Goal: Transaction & Acquisition: Purchase product/service

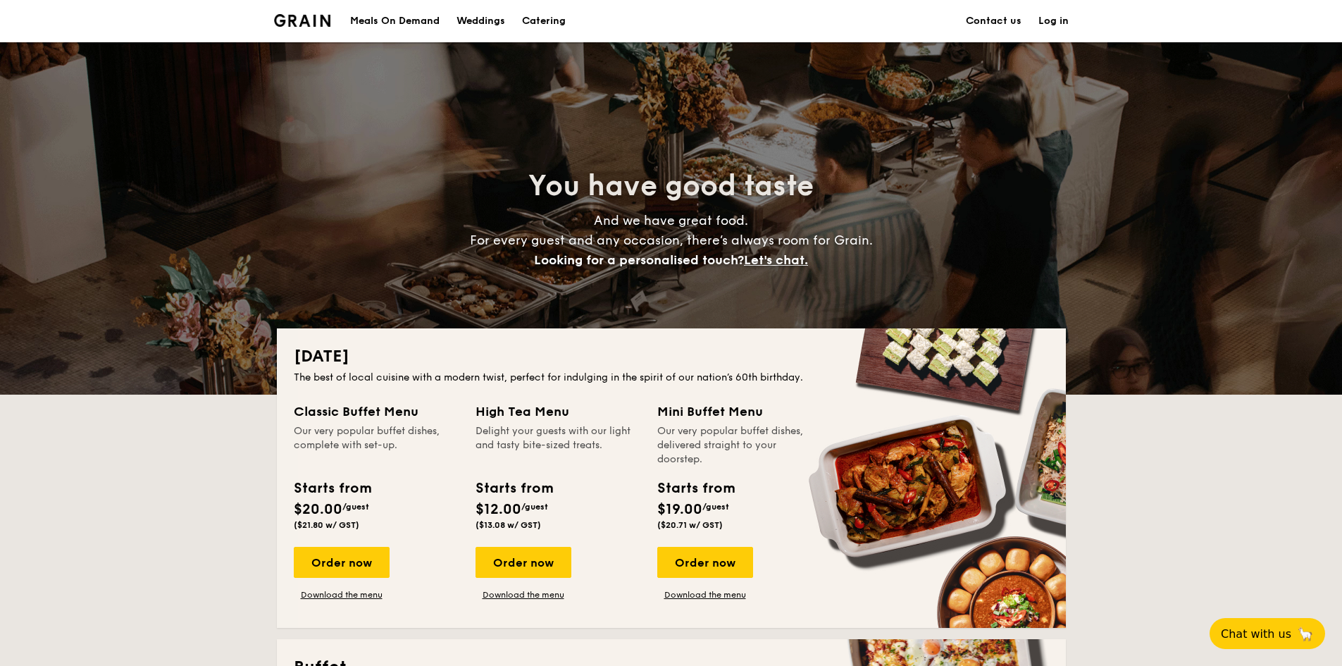
click at [431, 20] on div "Meals On Demand" at bounding box center [394, 21] width 89 height 42
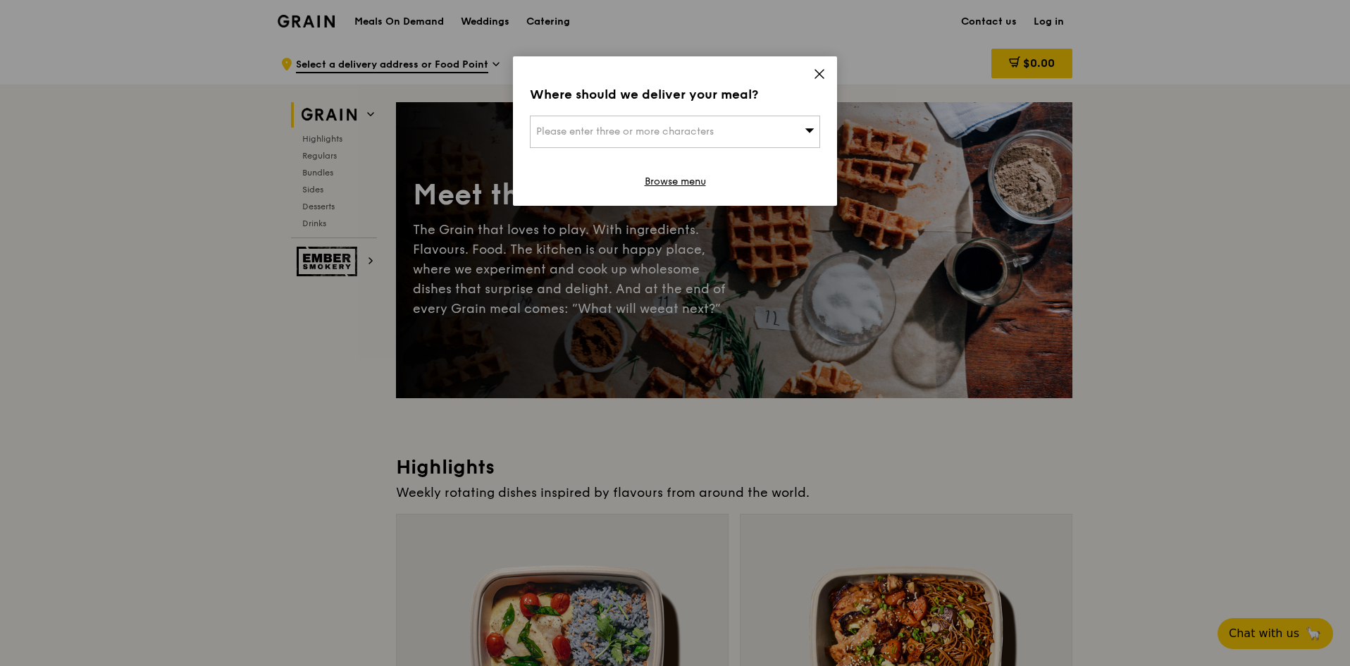
click at [820, 80] on span at bounding box center [819, 76] width 13 height 16
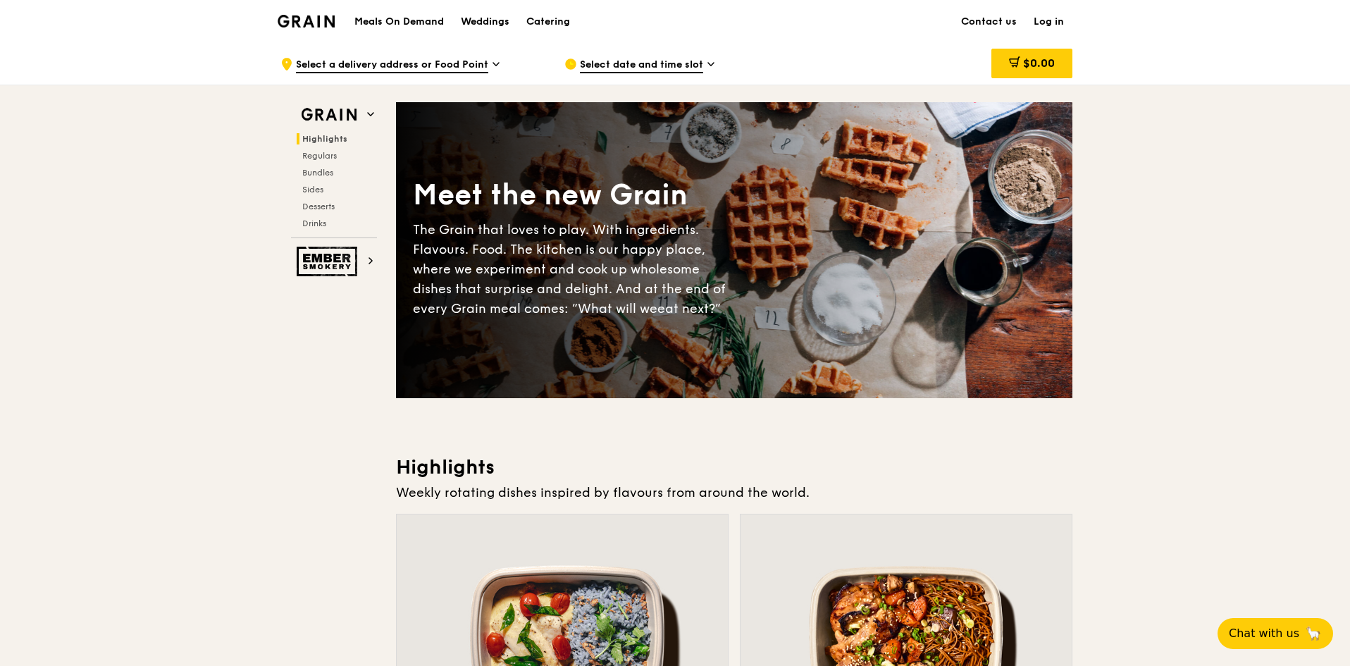
click at [317, 23] on img at bounding box center [306, 21] width 57 height 13
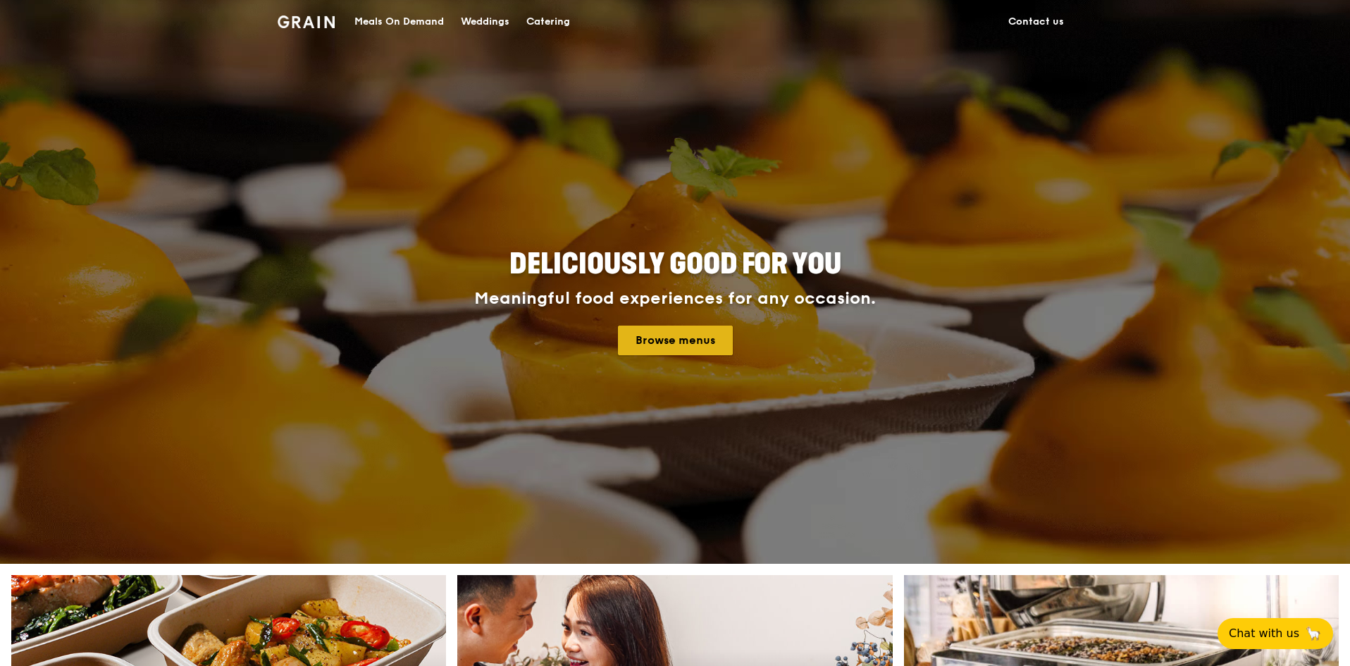
click at [703, 334] on link "Browse menus" at bounding box center [675, 341] width 115 height 30
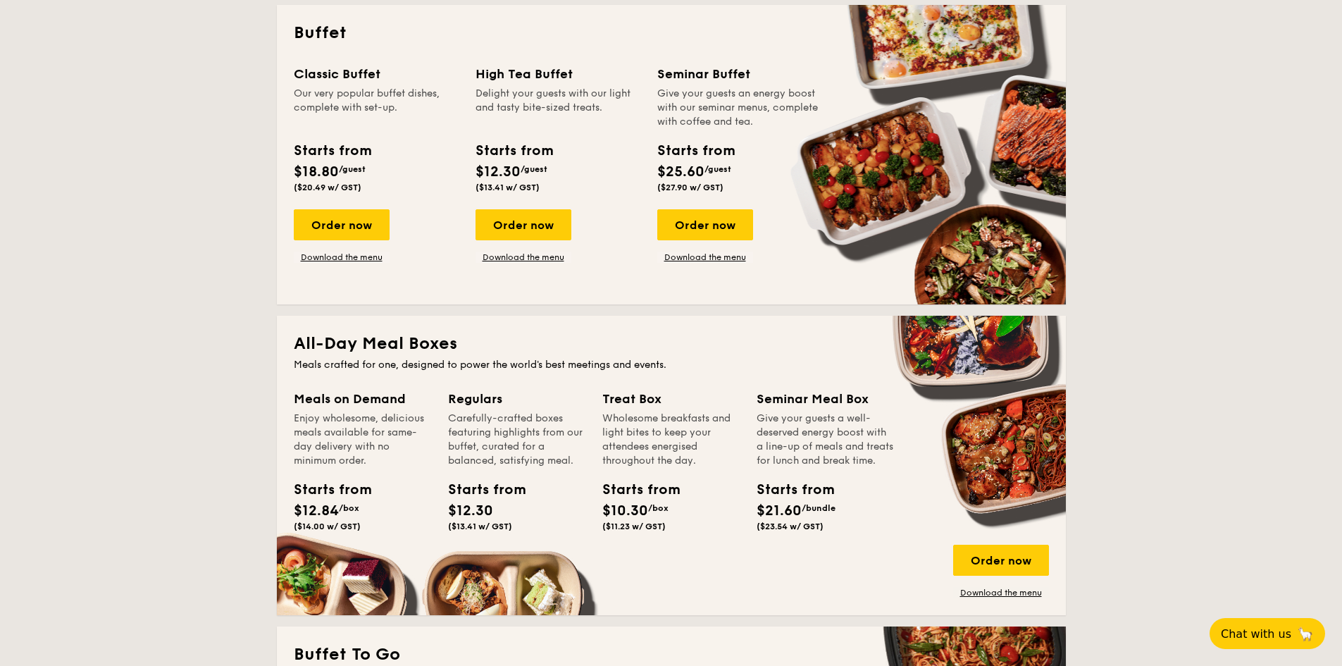
scroll to position [846, 0]
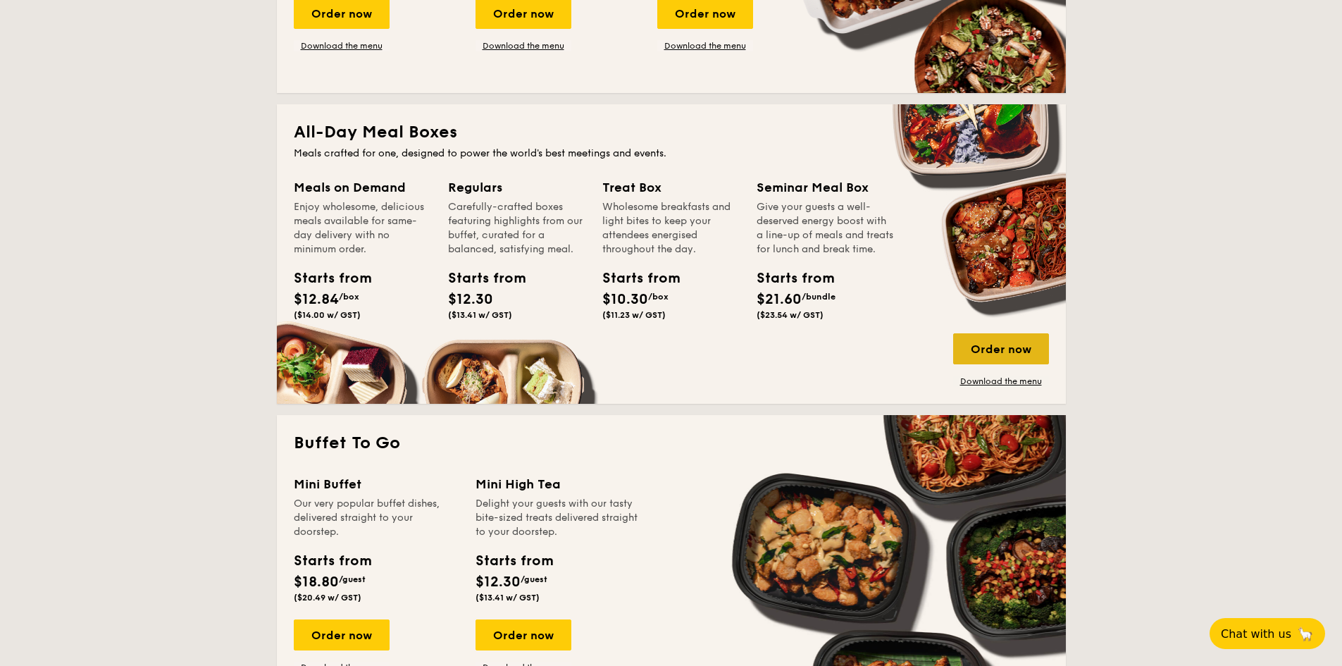
click at [998, 345] on div "Order now" at bounding box center [1001, 348] width 96 height 31
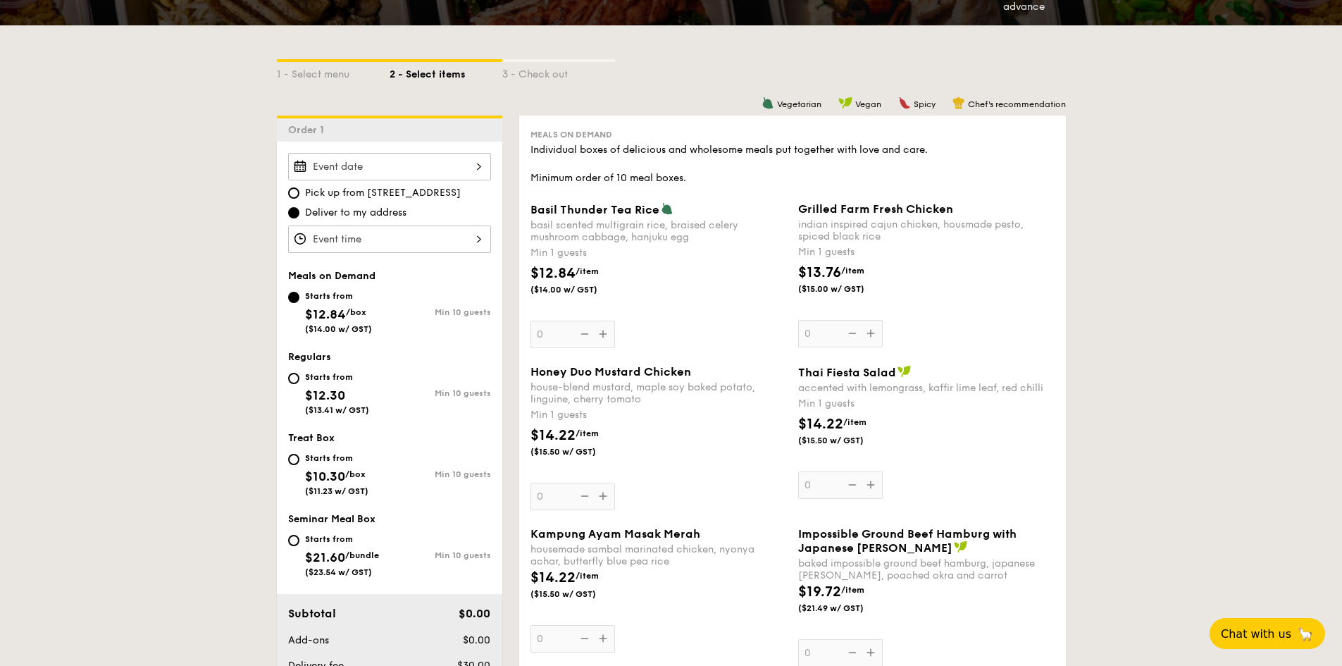
scroll to position [352, 0]
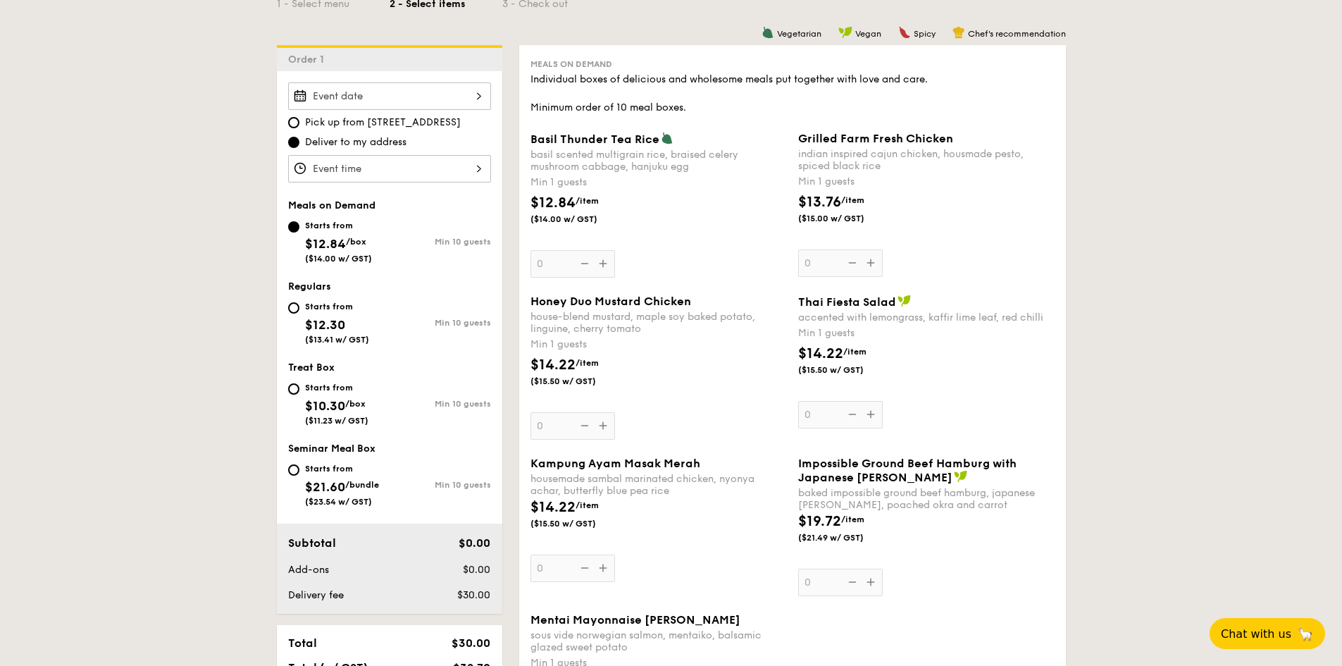
click at [297, 385] on input "Starts from $10.30 /box ($11.23 w/ GST) Min 10 guests" at bounding box center [293, 388] width 11 height 11
radio input "true"
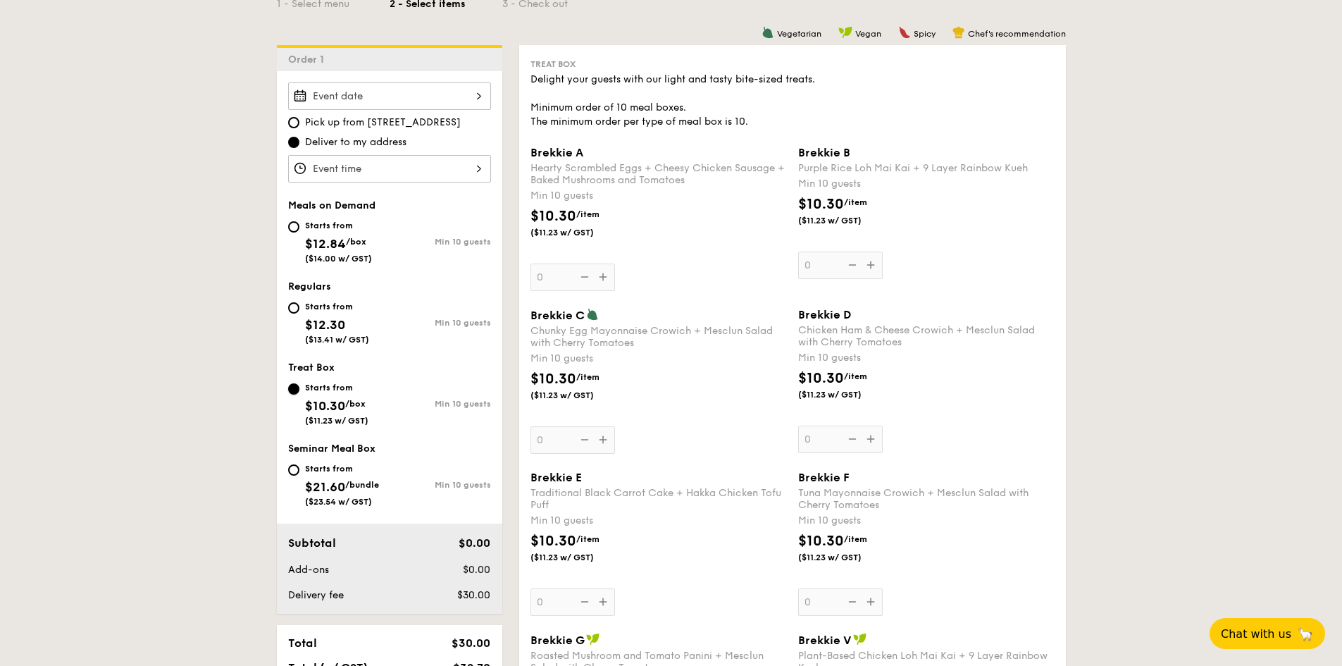
scroll to position [705, 0]
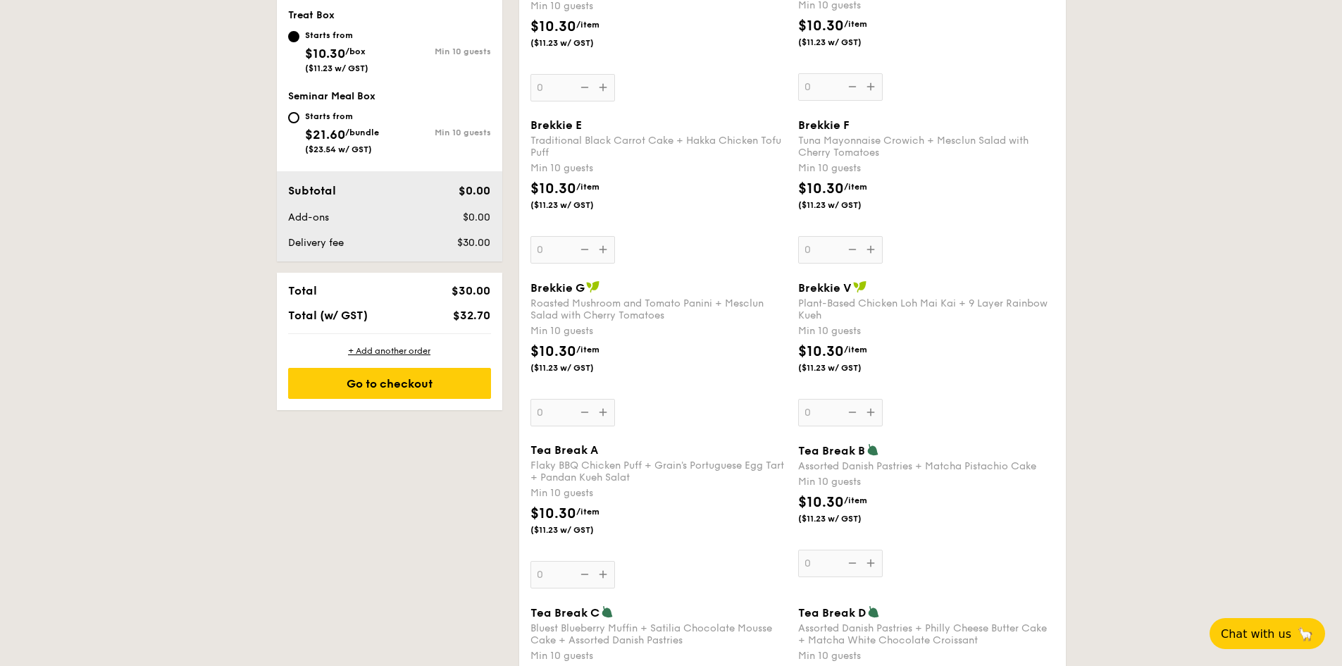
click at [540, 314] on div "Roasted Mushroom and Tomato Panini + Mesclun Salad with Cherry Tomatoes" at bounding box center [659, 309] width 256 height 24
click at [540, 399] on input "0" at bounding box center [573, 412] width 85 height 27
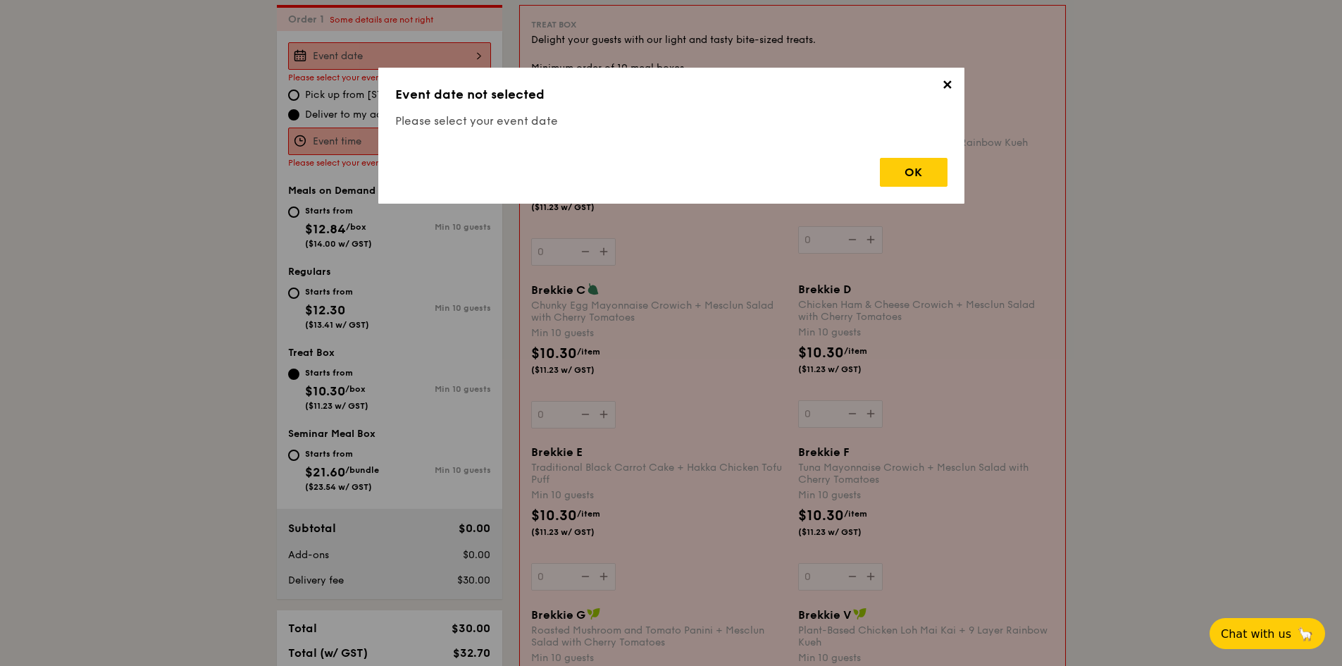
scroll to position [376, 0]
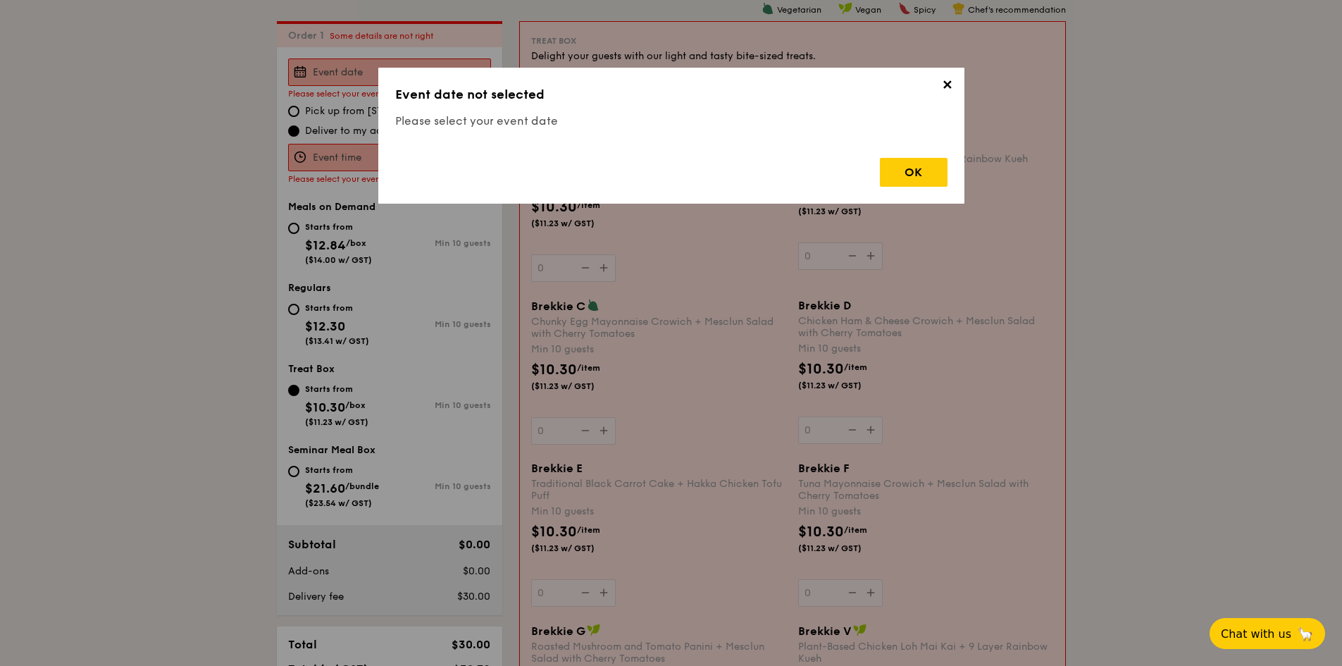
click at [942, 87] on span "✕" at bounding box center [948, 88] width 20 height 20
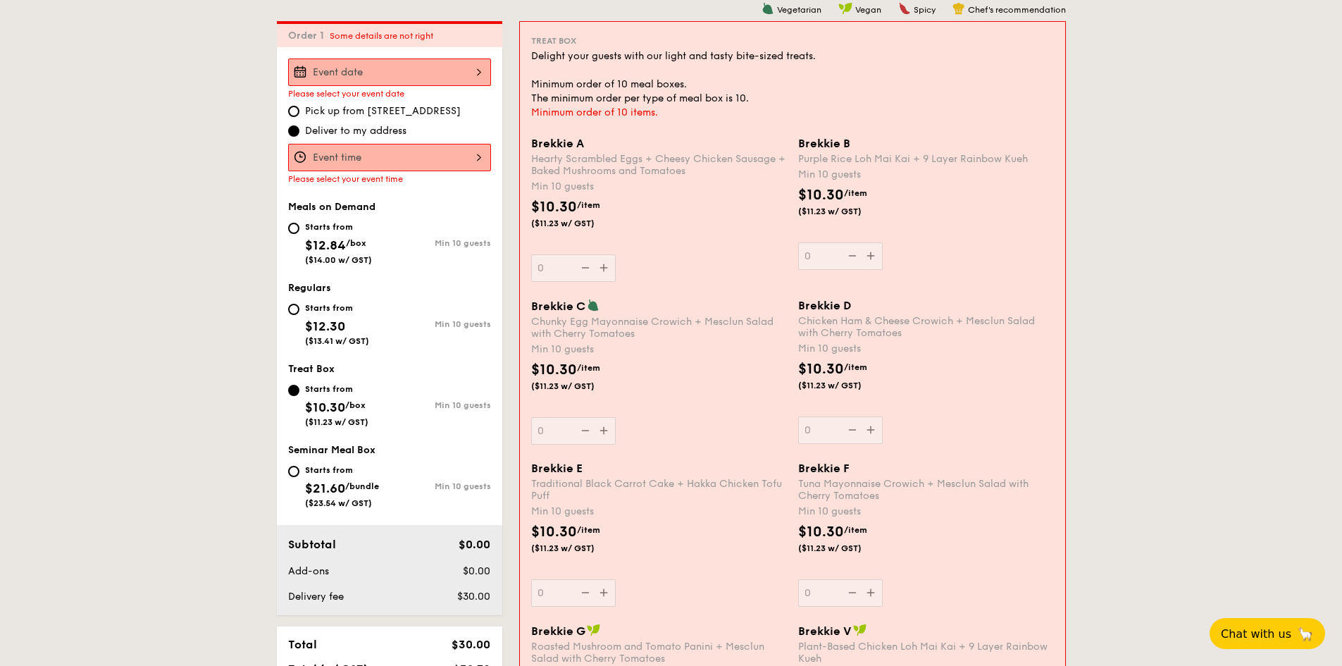
scroll to position [658, 0]
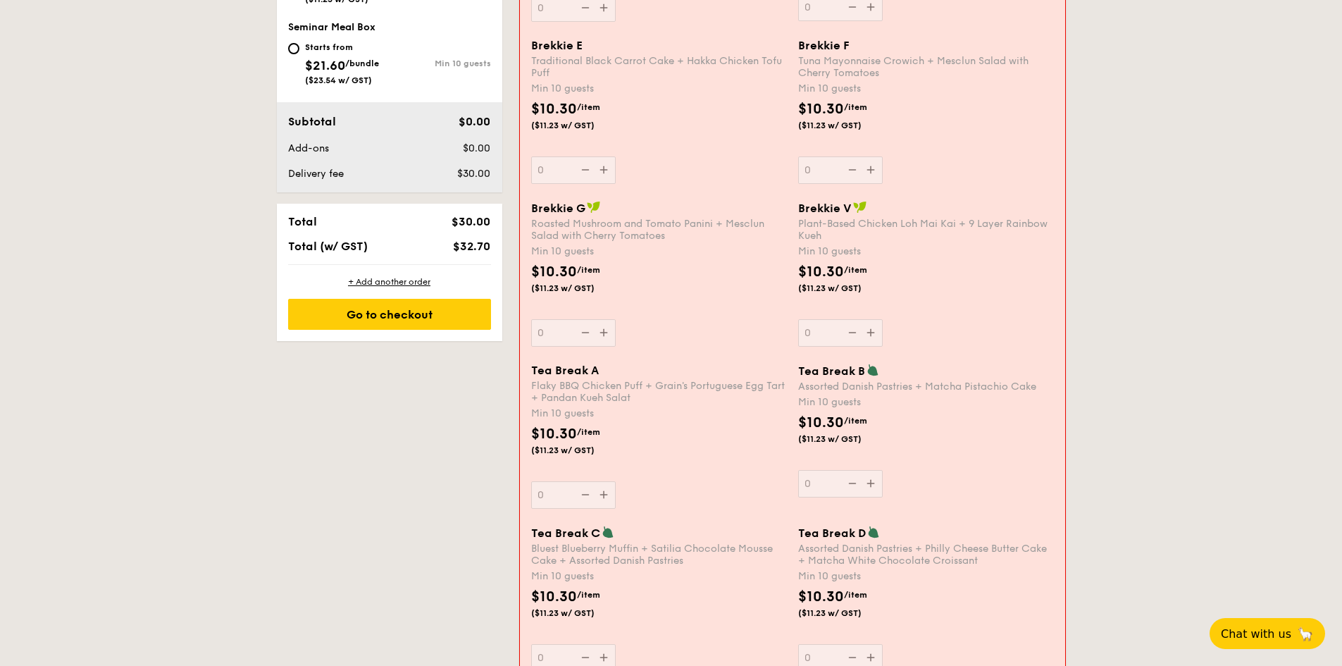
scroll to position [940, 0]
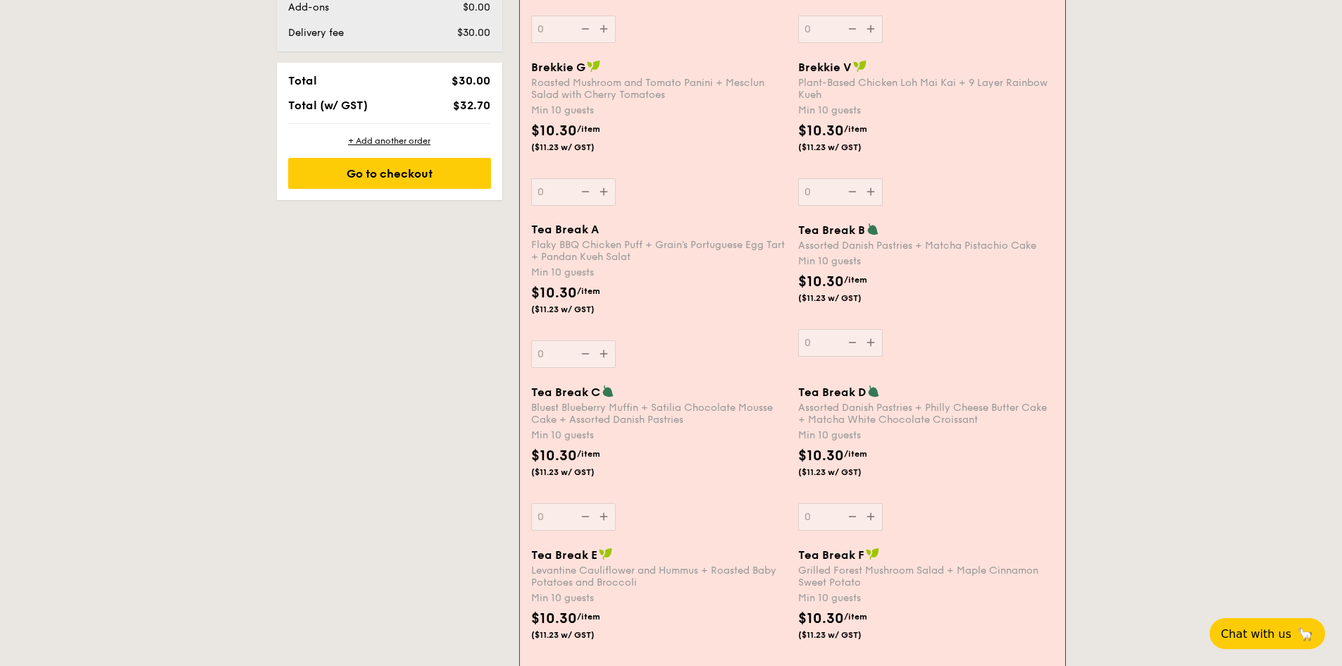
click at [880, 392] on div "Tea Break D" at bounding box center [926, 392] width 256 height 14
click at [880, 503] on input "0" at bounding box center [840, 516] width 85 height 27
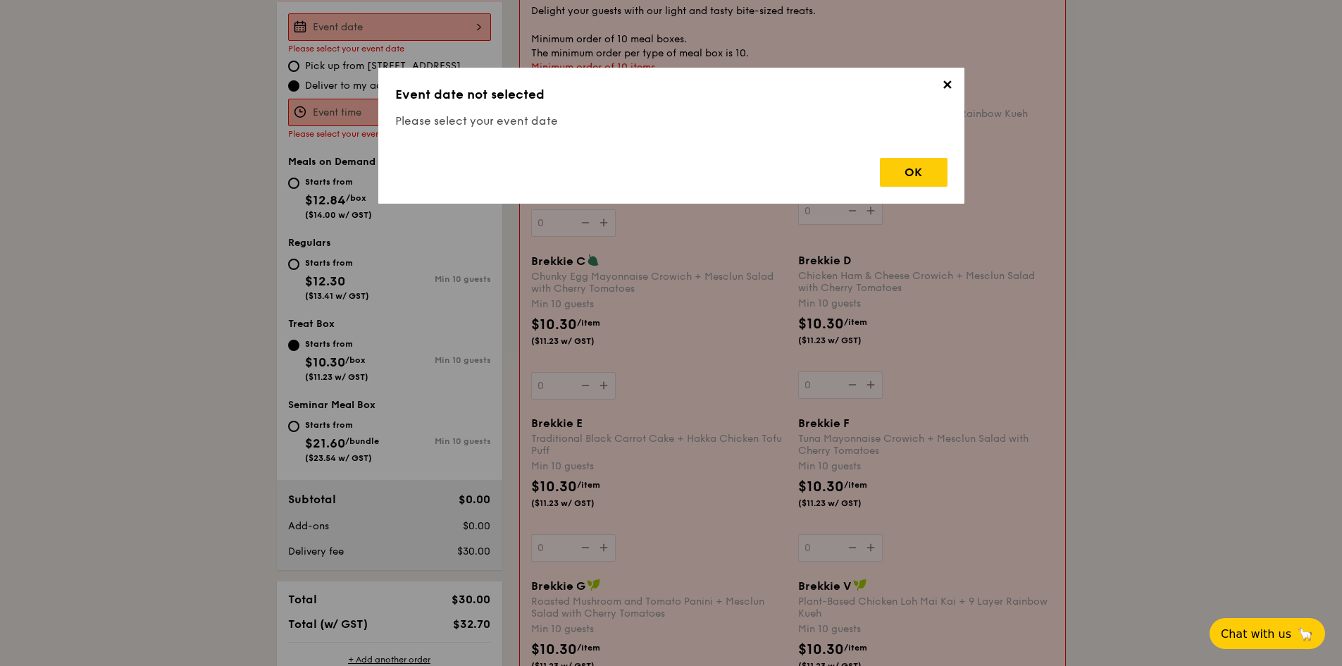
scroll to position [376, 0]
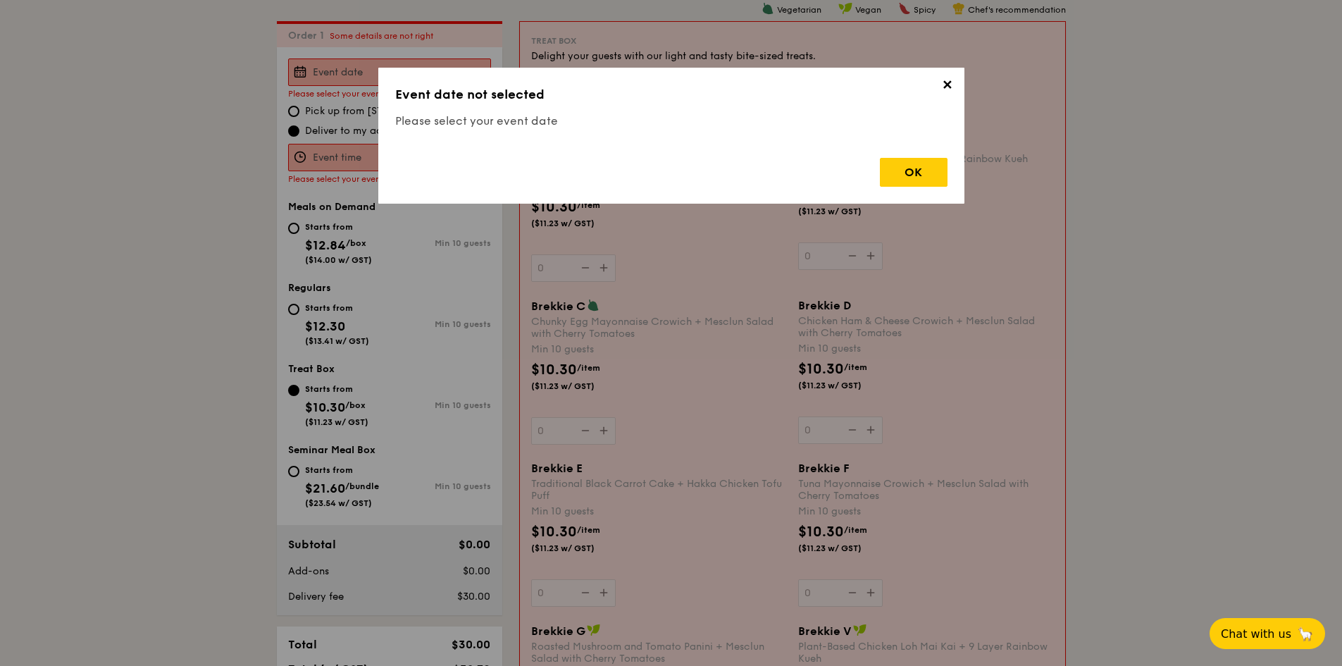
click at [947, 85] on span "✕" at bounding box center [948, 88] width 20 height 20
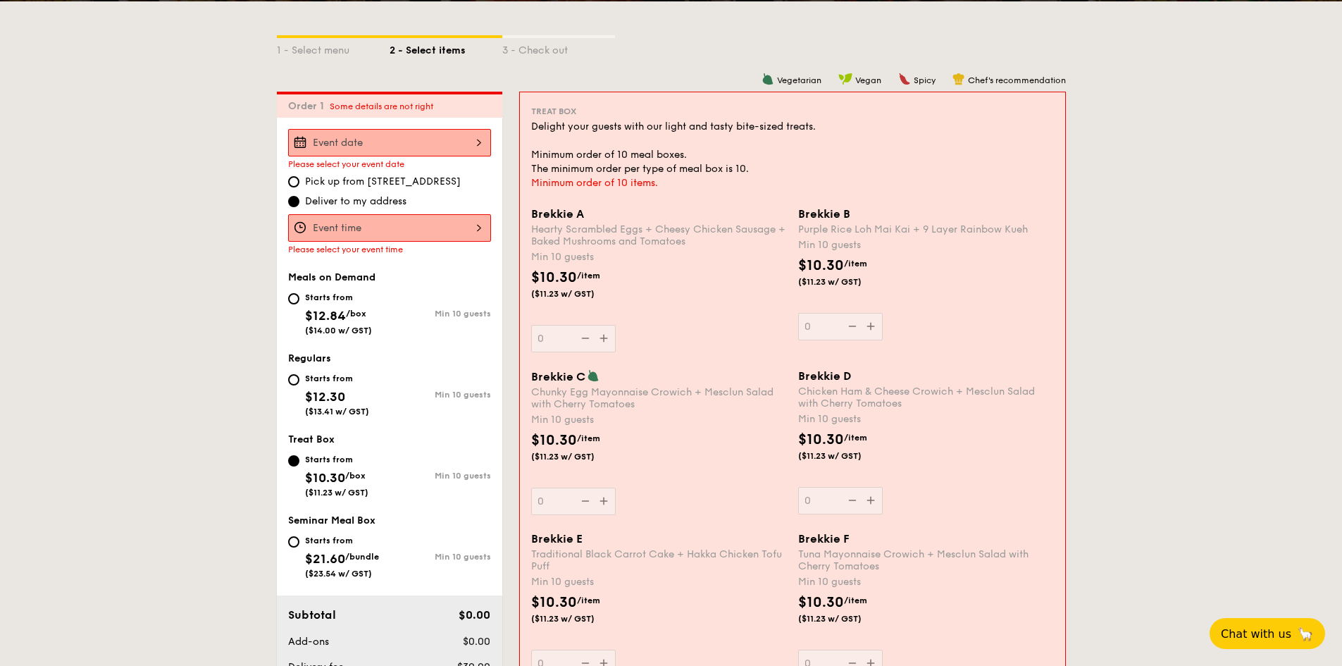
scroll to position [235, 0]
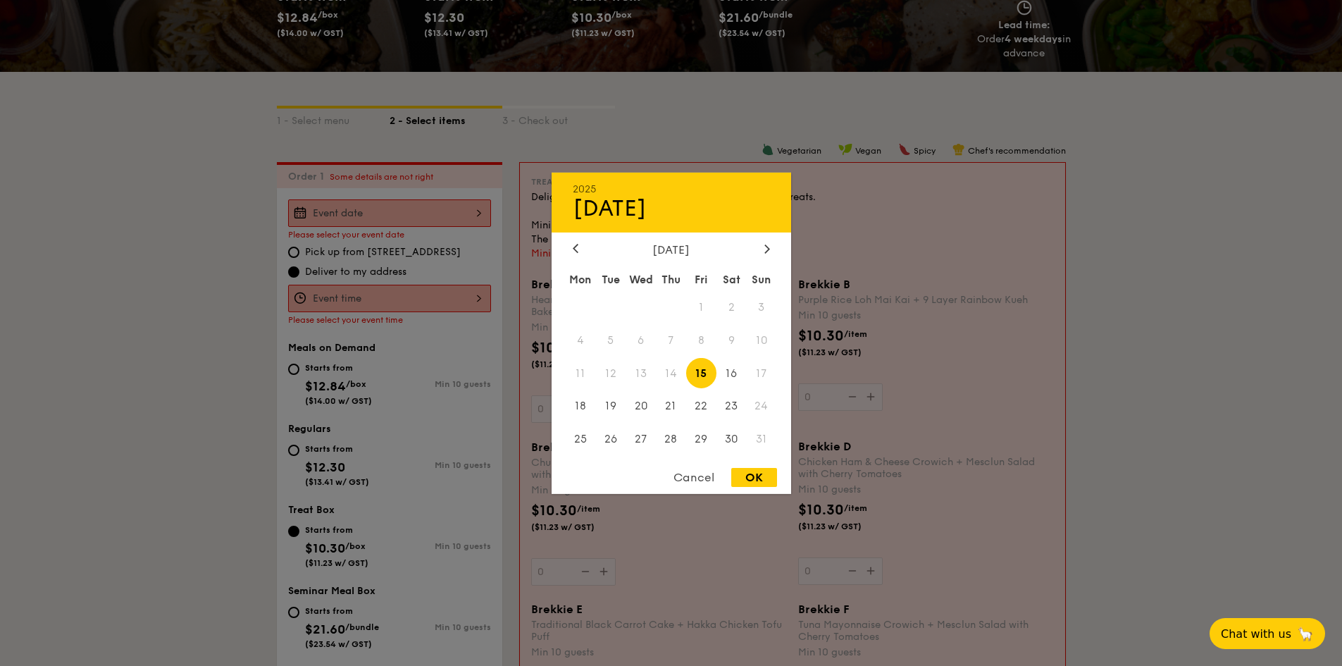
click at [390, 218] on div "2025 Aug [DATE] Tue Wed Thu Fri Sat Sun 1 2 3 4 5 6 7 8 9 10 11 12 13 14 15 16 …" at bounding box center [389, 212] width 203 height 27
click at [734, 382] on span "16" at bounding box center [732, 373] width 30 height 30
click at [760, 481] on div "OK" at bounding box center [754, 477] width 46 height 19
type input "[DATE]"
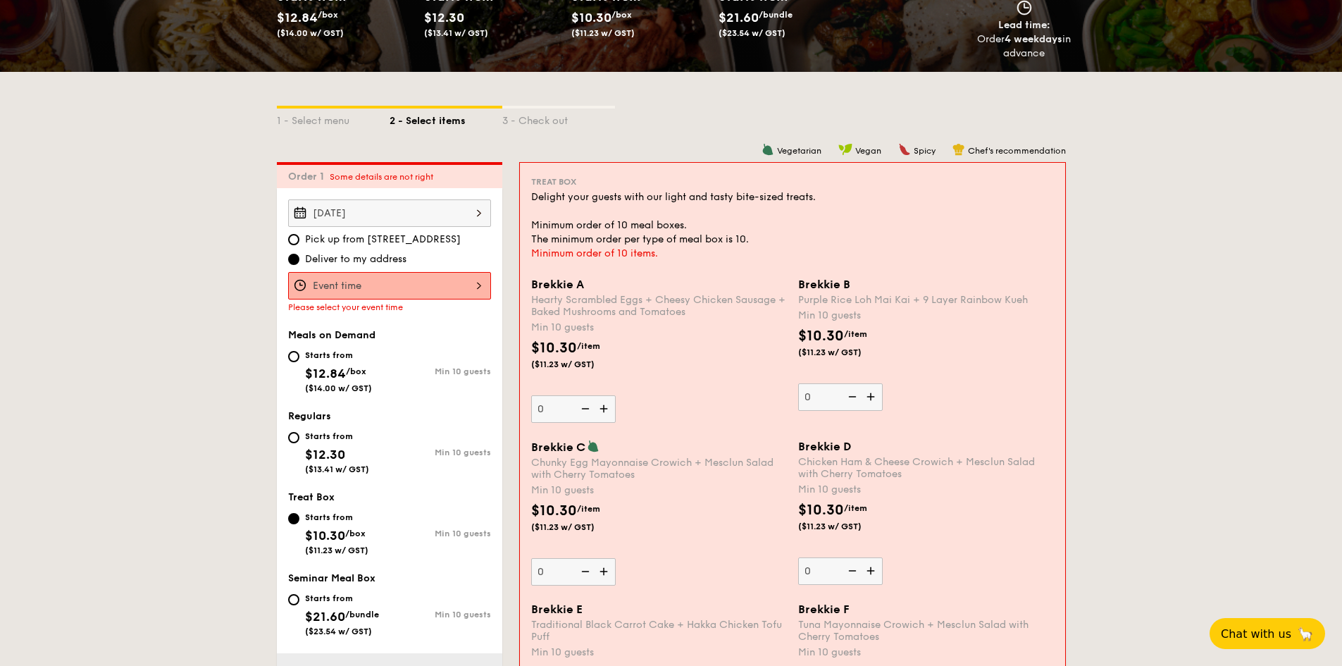
click at [443, 273] on div at bounding box center [389, 285] width 203 height 27
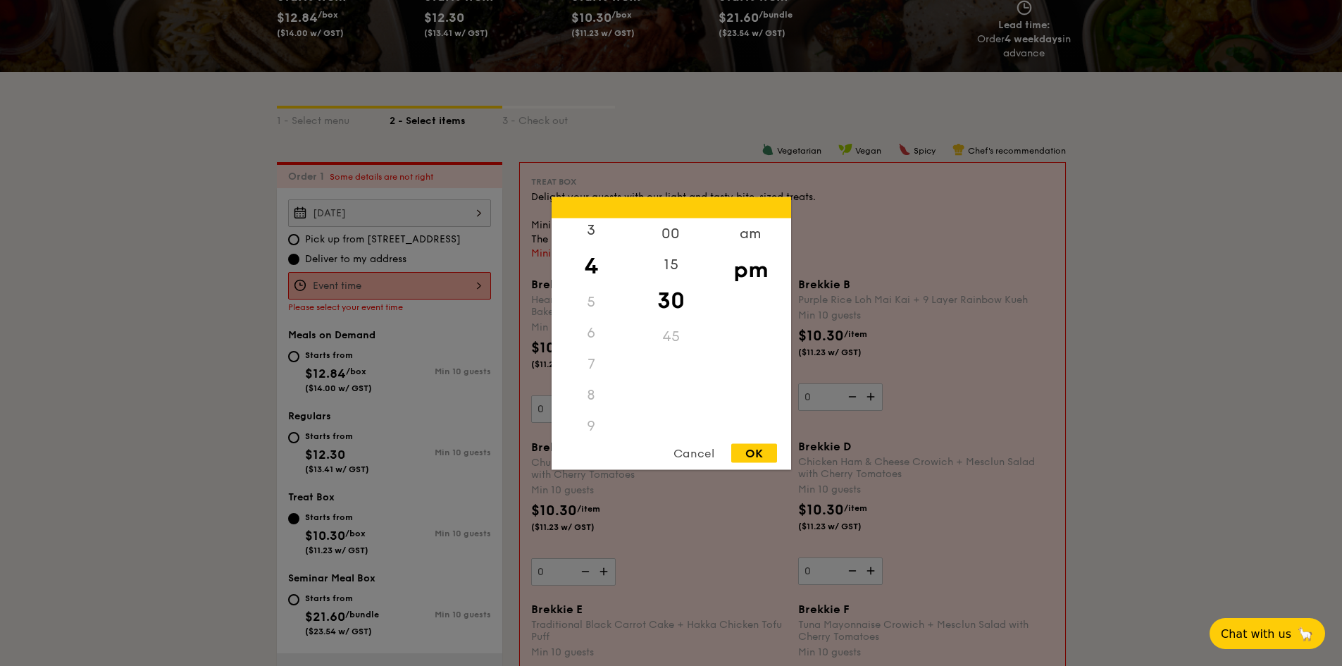
scroll to position [167, 0]
click at [592, 388] on div "10" at bounding box center [592, 386] width 80 height 31
click at [590, 384] on div "10" at bounding box center [592, 386] width 80 height 31
click at [762, 224] on div "am" at bounding box center [751, 238] width 80 height 41
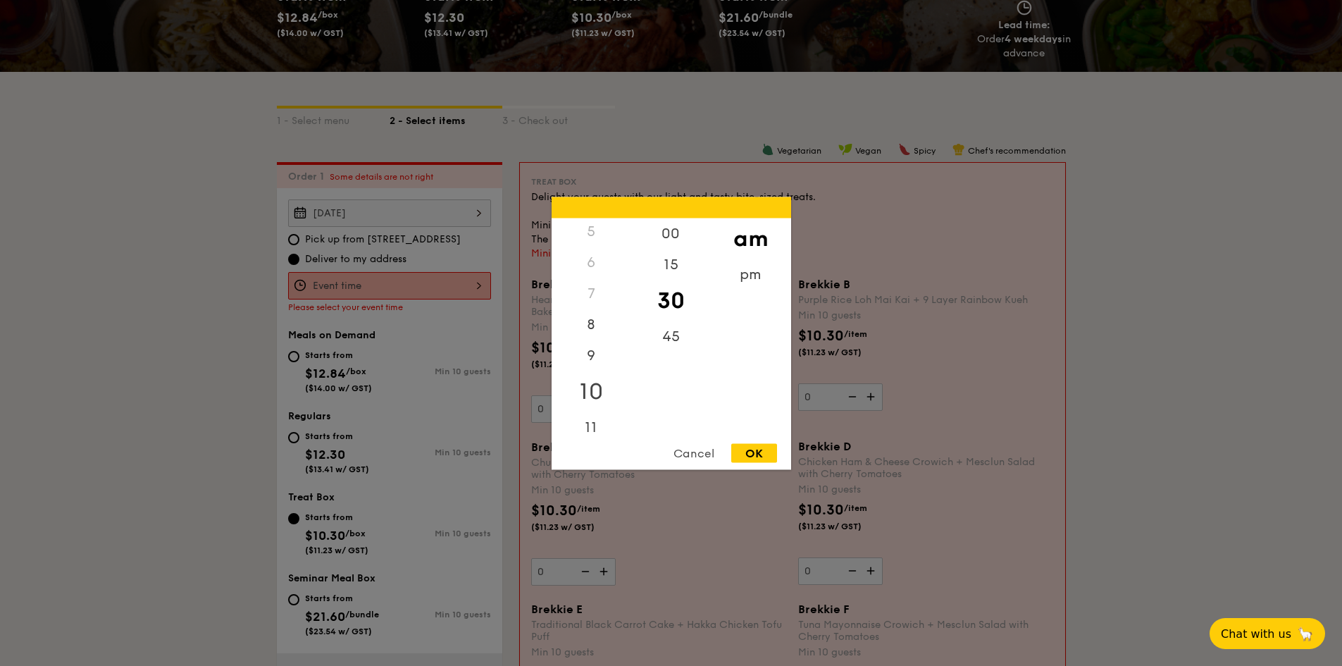
click at [606, 383] on div "10" at bounding box center [592, 391] width 80 height 41
click at [760, 457] on div "OK" at bounding box center [754, 452] width 46 height 19
type input "10:30AM"
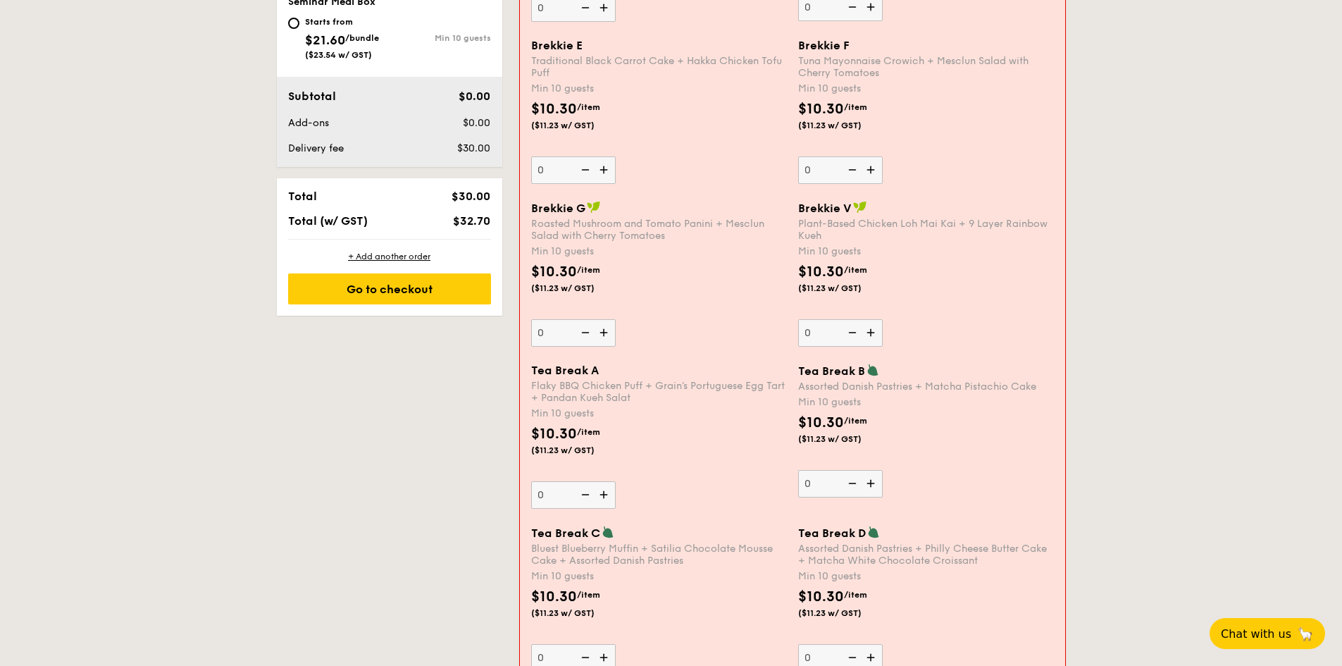
scroll to position [869, 0]
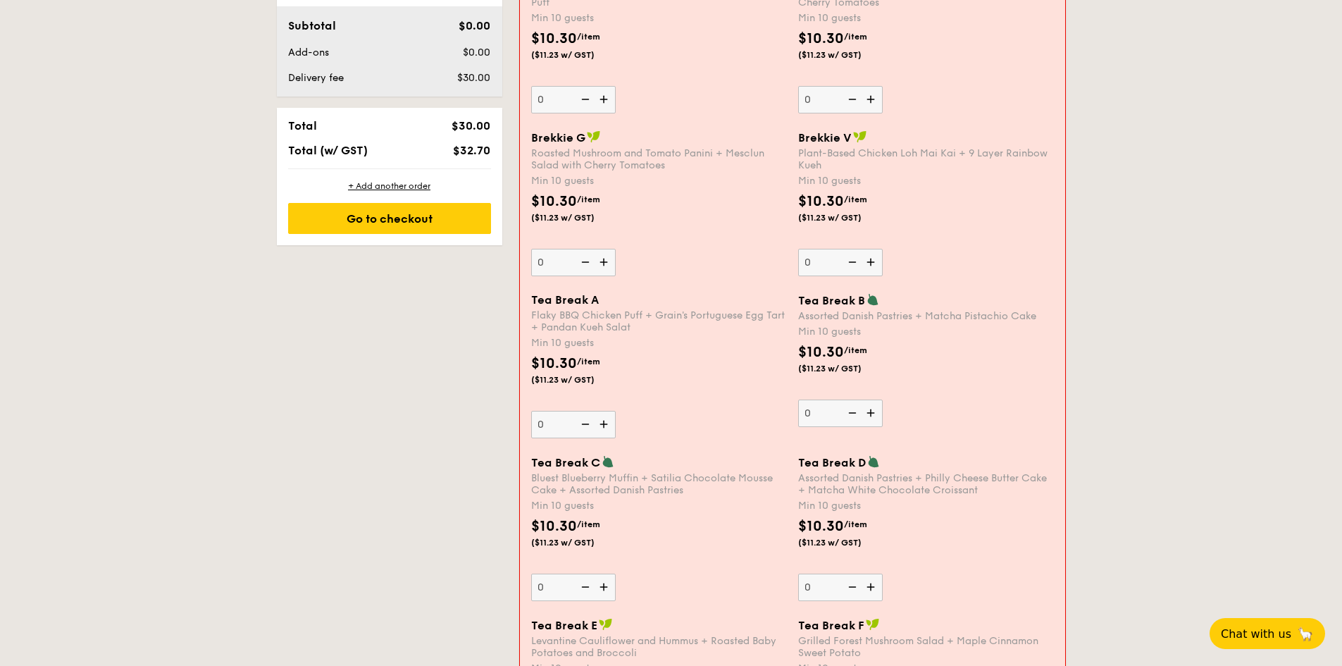
click at [876, 404] on img at bounding box center [872, 413] width 21 height 27
click at [876, 404] on input "0" at bounding box center [840, 413] width 85 height 27
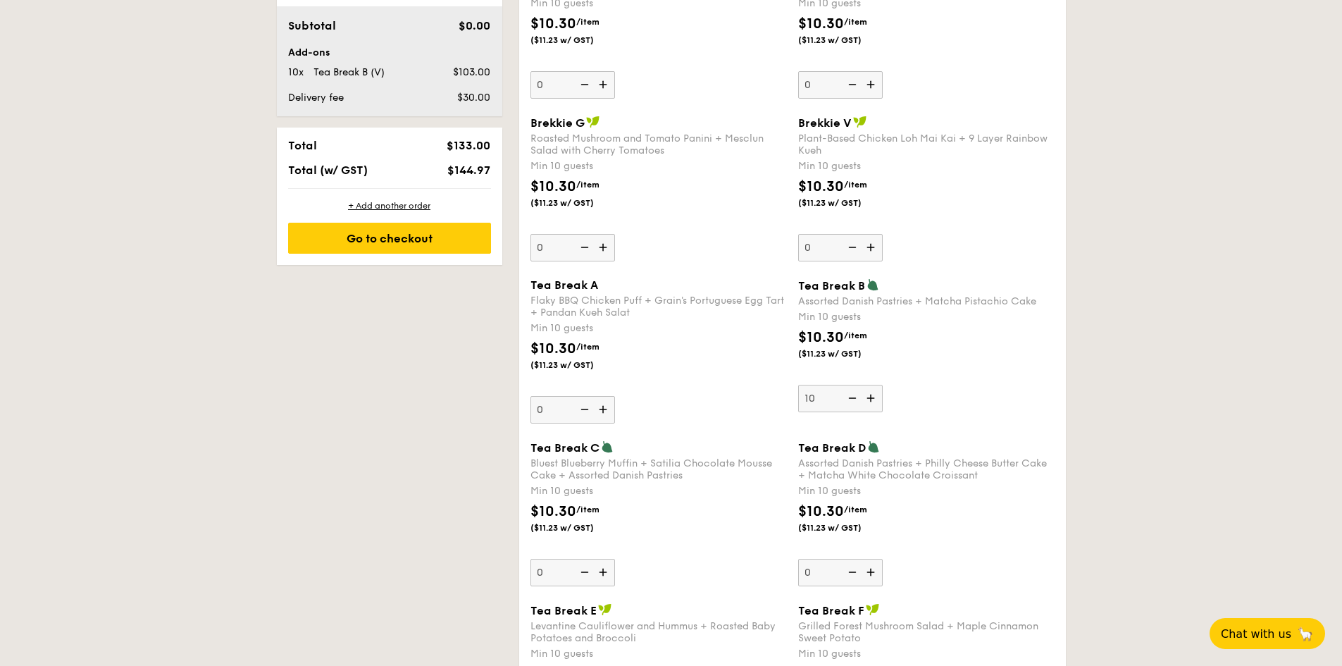
click at [936, 386] on div "Tea Break B Assorted Danish Pastries + Matcha Pistachio Cake Min 10 guests $10.…" at bounding box center [926, 345] width 256 height 134
click at [869, 400] on img at bounding box center [872, 398] width 21 height 27
click at [869, 400] on input "10" at bounding box center [840, 398] width 85 height 27
click at [874, 397] on img at bounding box center [872, 398] width 21 height 27
click at [874, 397] on input "11" at bounding box center [840, 398] width 85 height 27
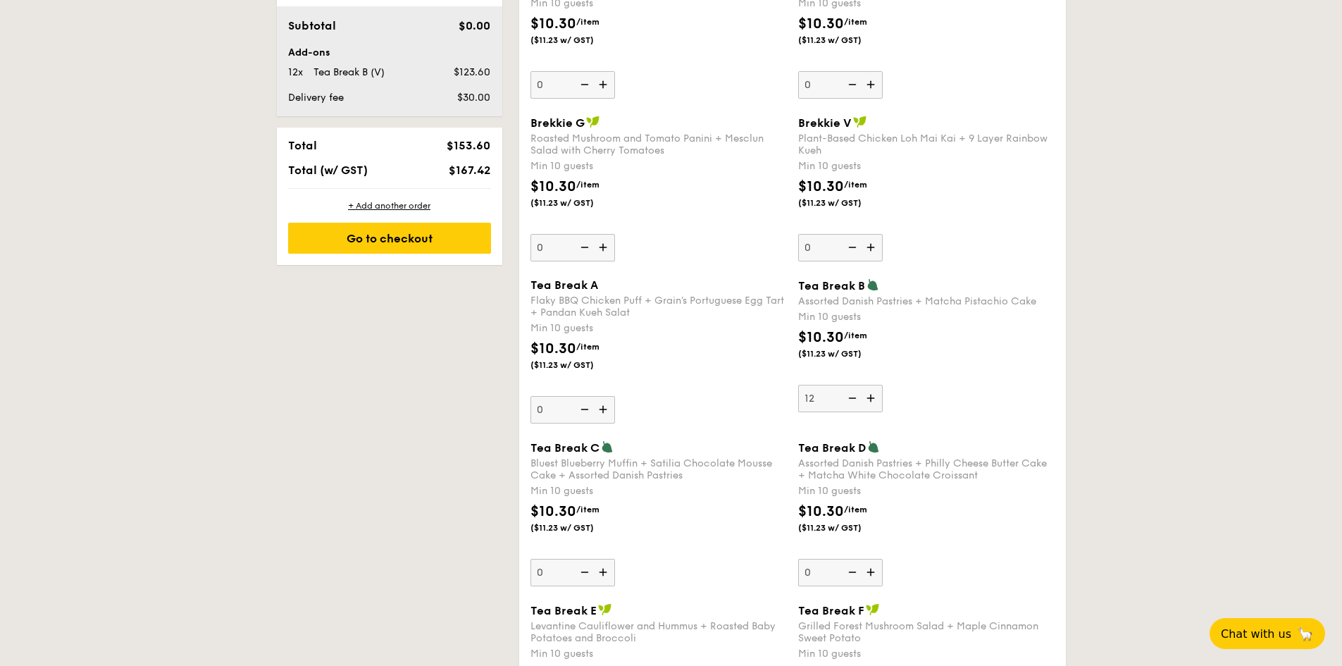
click at [874, 397] on img at bounding box center [872, 398] width 21 height 27
click at [874, 397] on input "12" at bounding box center [840, 398] width 85 height 27
click at [874, 397] on img at bounding box center [872, 398] width 21 height 27
click at [874, 397] on input "13" at bounding box center [840, 398] width 85 height 27
click at [874, 397] on img at bounding box center [872, 398] width 21 height 27
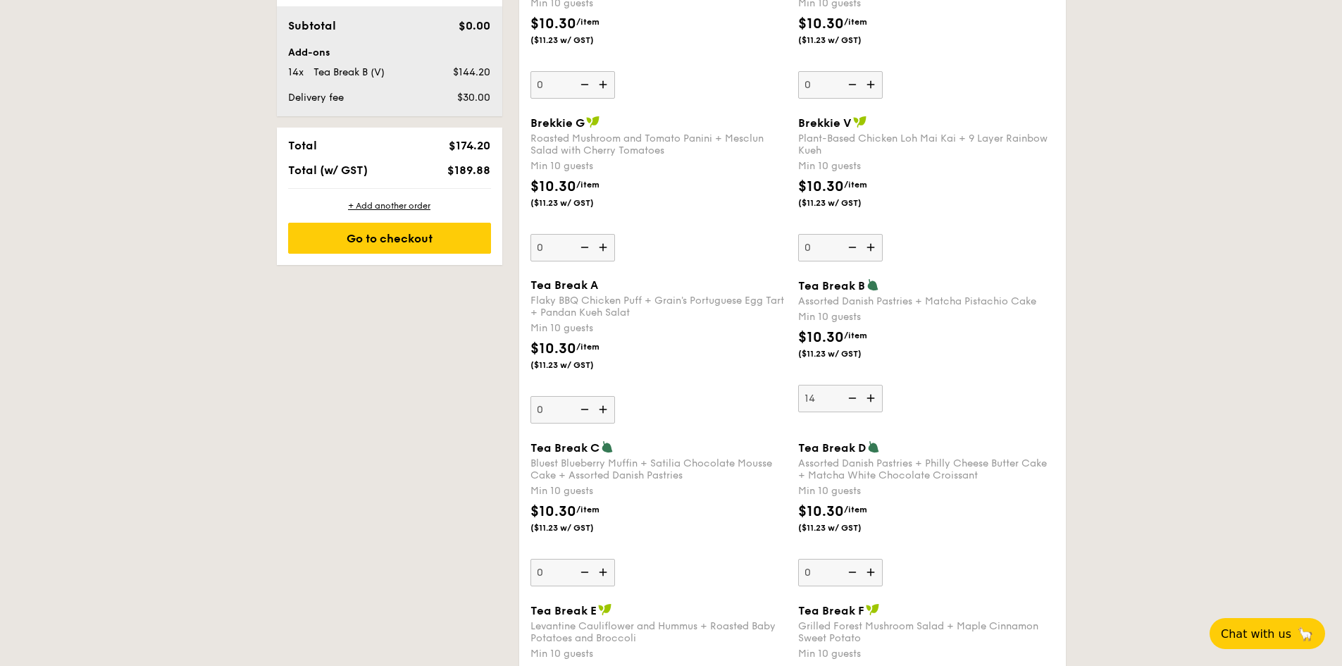
click at [874, 397] on input "14" at bounding box center [840, 398] width 85 height 27
click at [874, 397] on img at bounding box center [872, 398] width 21 height 27
click at [874, 397] on input "15" at bounding box center [840, 398] width 85 height 27
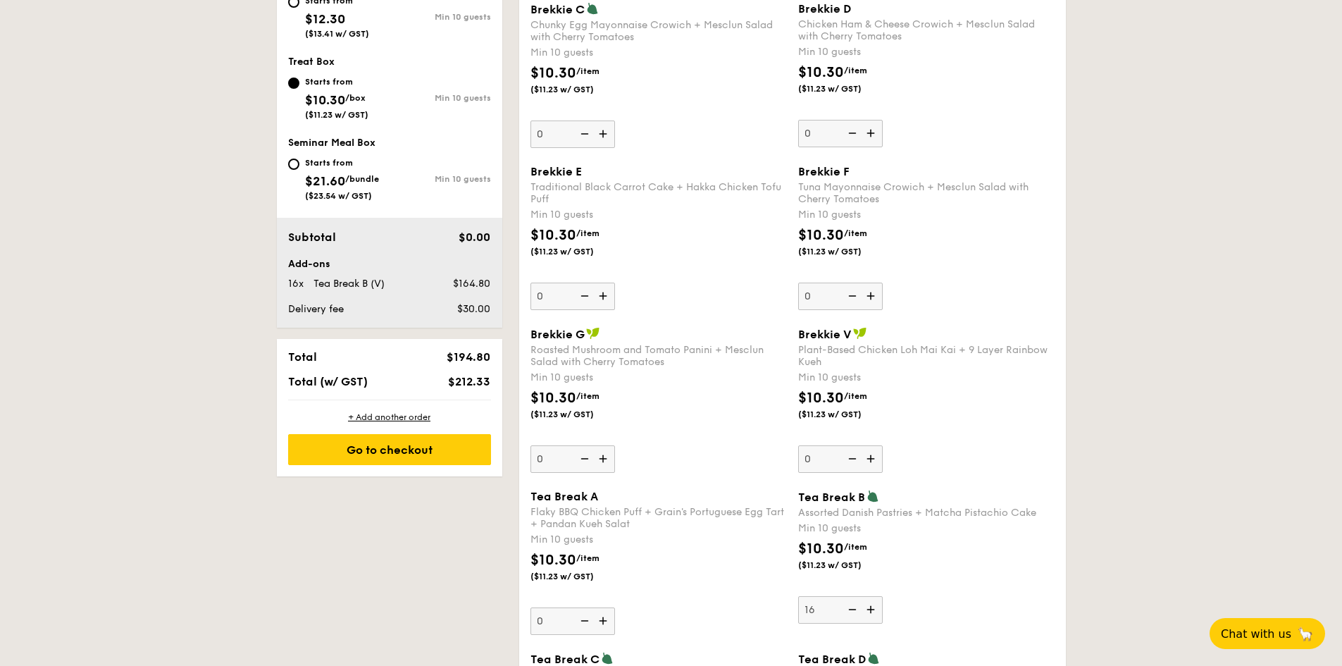
scroll to position [799, 0]
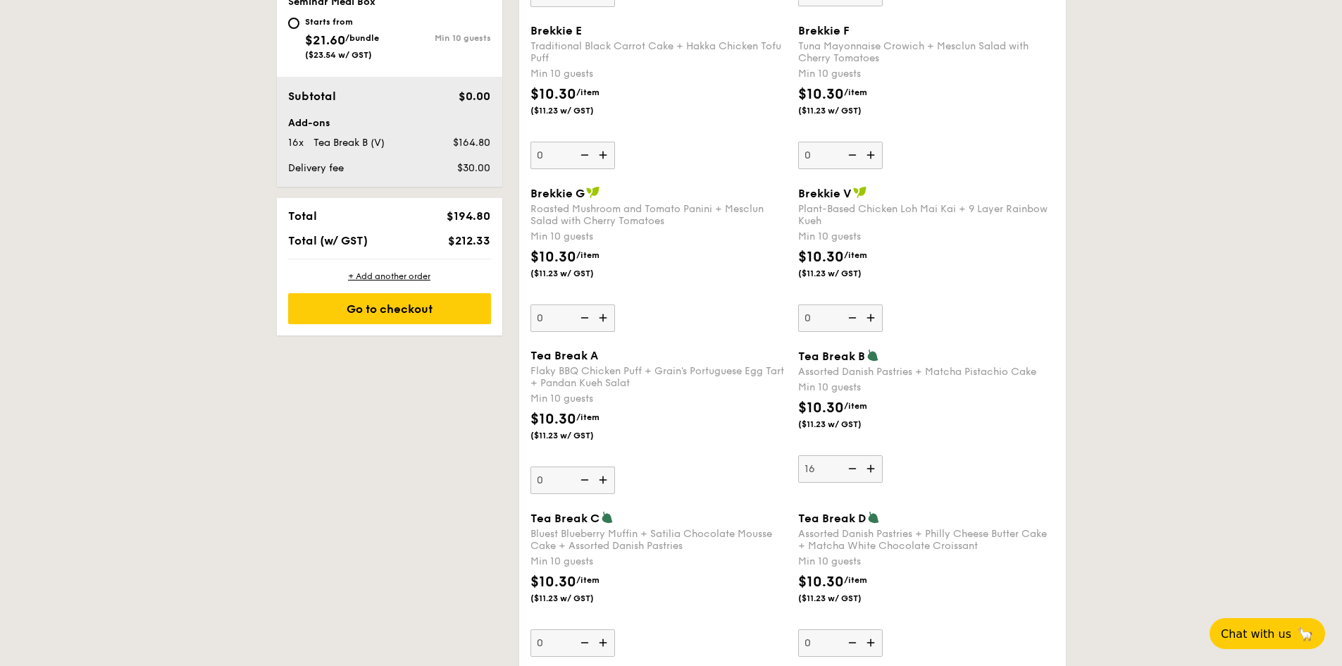
click at [871, 465] on img at bounding box center [872, 468] width 21 height 27
click at [871, 465] on input "16" at bounding box center [840, 468] width 85 height 27
click at [871, 465] on img at bounding box center [872, 468] width 21 height 27
click at [871, 465] on input "17" at bounding box center [840, 468] width 85 height 27
click at [871, 465] on img at bounding box center [872, 468] width 21 height 27
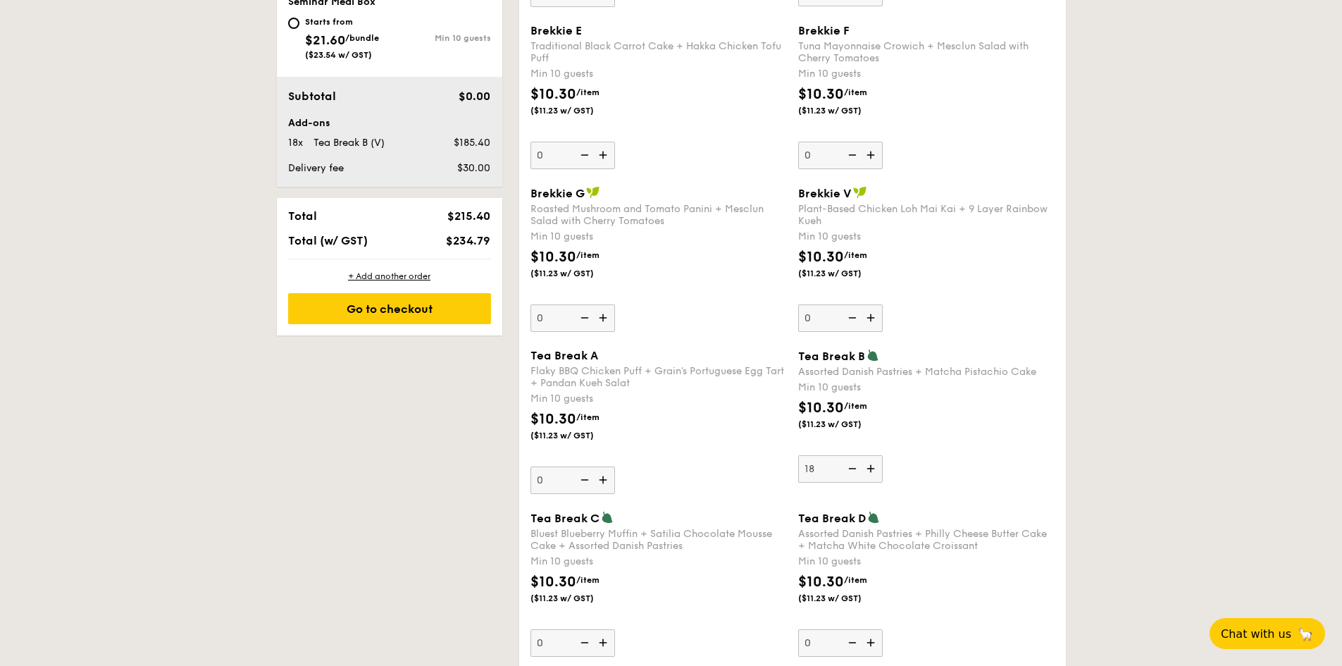
click at [871, 465] on input "18" at bounding box center [840, 468] width 85 height 27
click at [871, 465] on img at bounding box center [872, 468] width 21 height 27
click at [871, 465] on input "19" at bounding box center [840, 468] width 85 height 27
click at [871, 465] on img at bounding box center [872, 468] width 21 height 27
click at [871, 465] on input "20" at bounding box center [840, 468] width 85 height 27
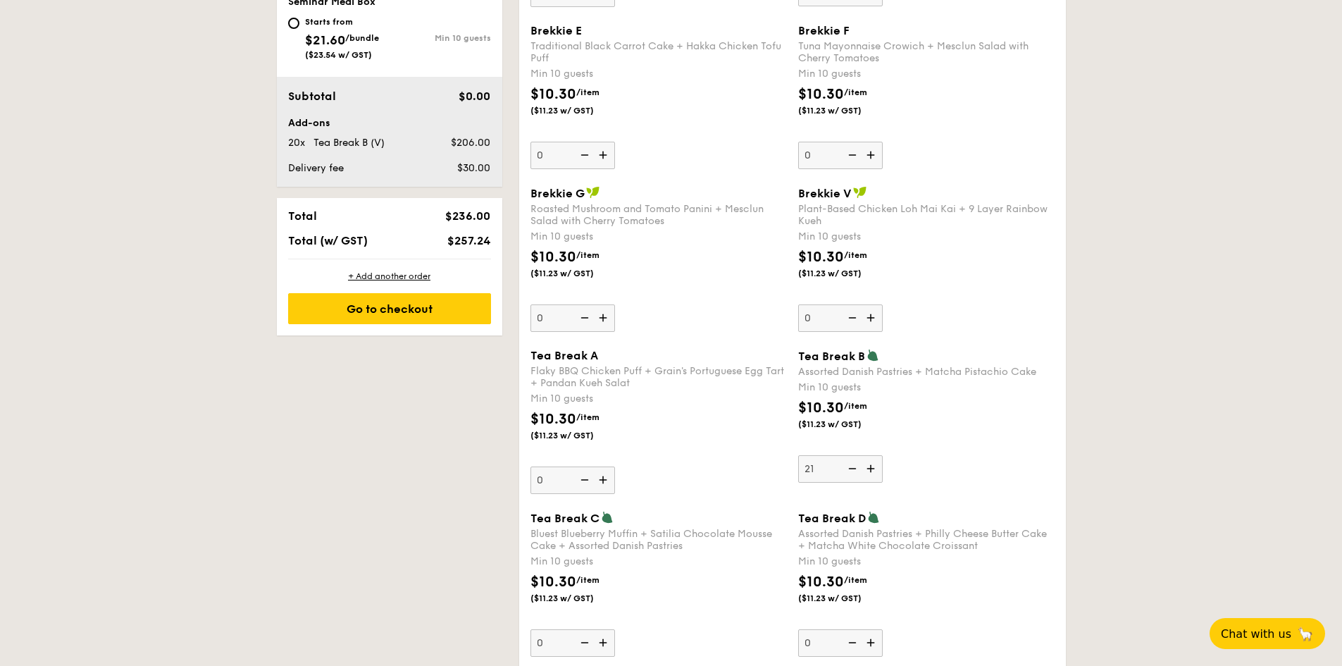
click at [871, 465] on img at bounding box center [872, 468] width 21 height 27
click at [871, 465] on input "21" at bounding box center [840, 468] width 85 height 27
click at [871, 465] on img at bounding box center [872, 468] width 21 height 27
click at [871, 465] on input "22" at bounding box center [840, 468] width 85 height 27
click at [871, 465] on img at bounding box center [872, 468] width 21 height 27
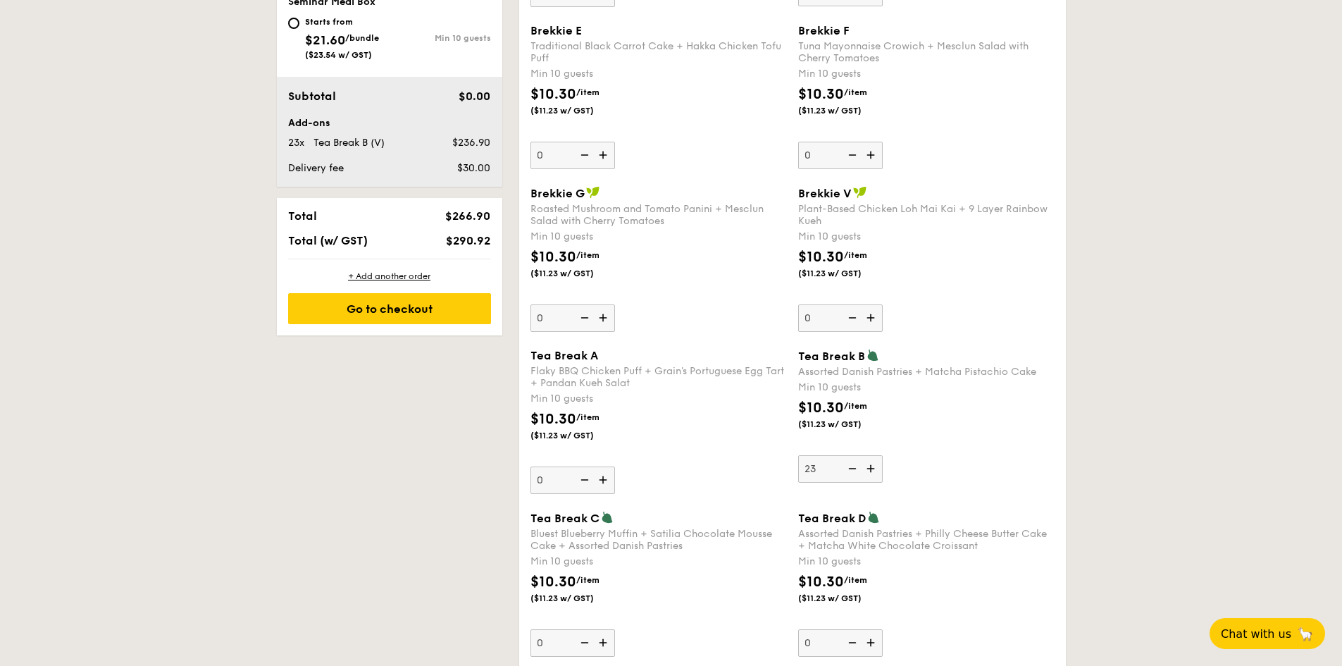
click at [871, 465] on input "23" at bounding box center [840, 468] width 85 height 27
click at [871, 465] on img at bounding box center [872, 468] width 21 height 27
click at [871, 465] on input "24" at bounding box center [840, 468] width 85 height 27
click at [871, 465] on img at bounding box center [872, 468] width 21 height 27
click at [871, 465] on input "25" at bounding box center [840, 468] width 85 height 27
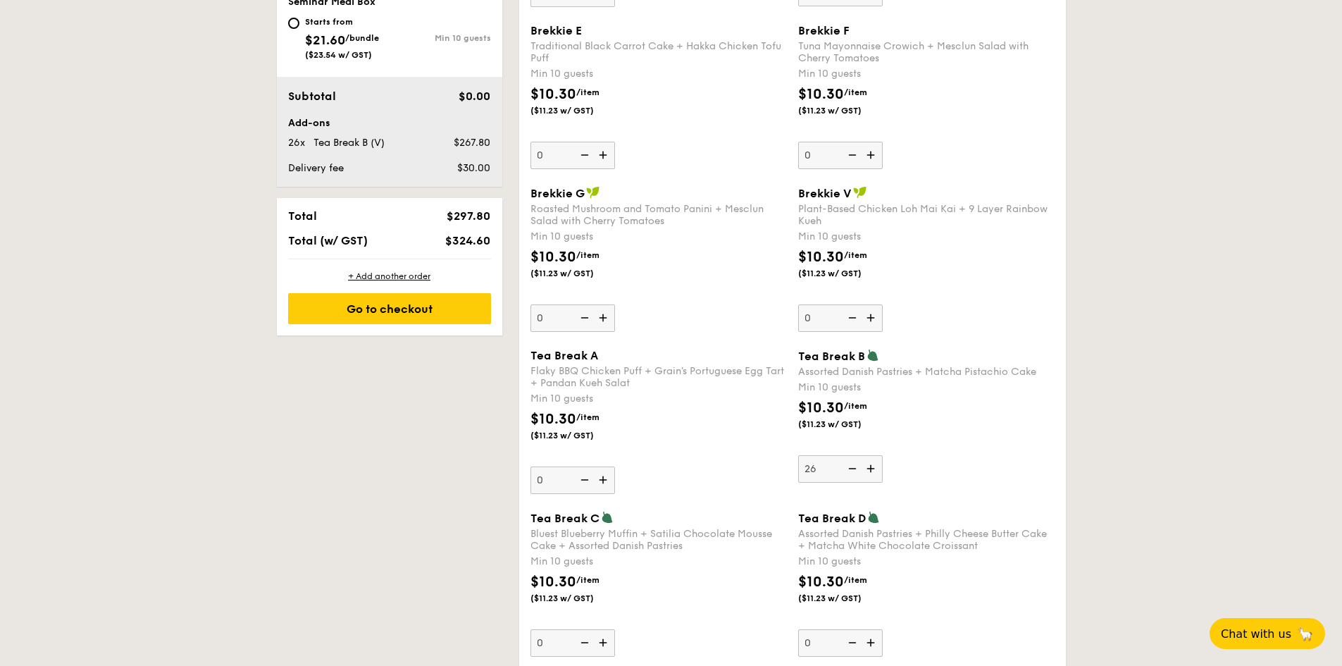
click at [871, 465] on img at bounding box center [872, 468] width 21 height 27
click at [871, 465] on input "26" at bounding box center [840, 468] width 85 height 27
click at [871, 465] on img at bounding box center [872, 468] width 21 height 27
click at [871, 465] on input "27" at bounding box center [840, 468] width 85 height 27
click at [871, 465] on img at bounding box center [872, 468] width 21 height 27
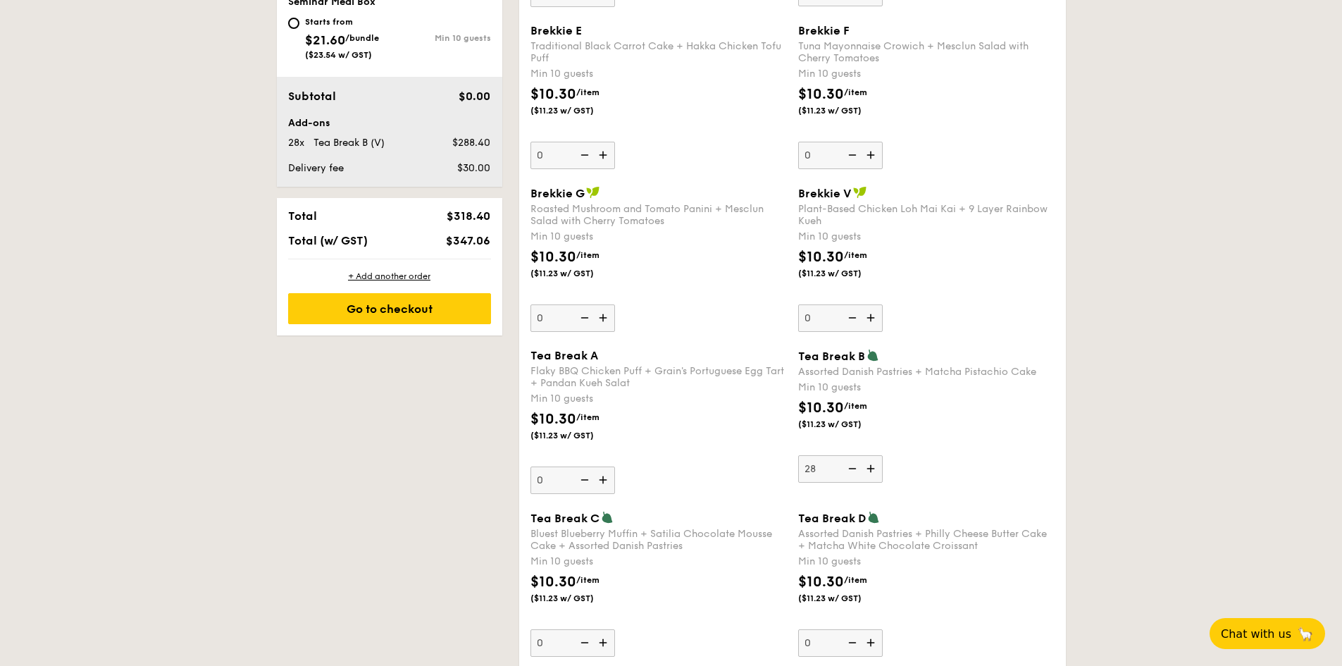
click at [871, 465] on input "28" at bounding box center [840, 468] width 85 height 27
click at [871, 465] on img at bounding box center [872, 468] width 21 height 27
click at [871, 465] on input "29" at bounding box center [840, 468] width 85 height 27
click at [871, 465] on img at bounding box center [872, 468] width 21 height 27
click at [871, 465] on input "30" at bounding box center [840, 468] width 85 height 27
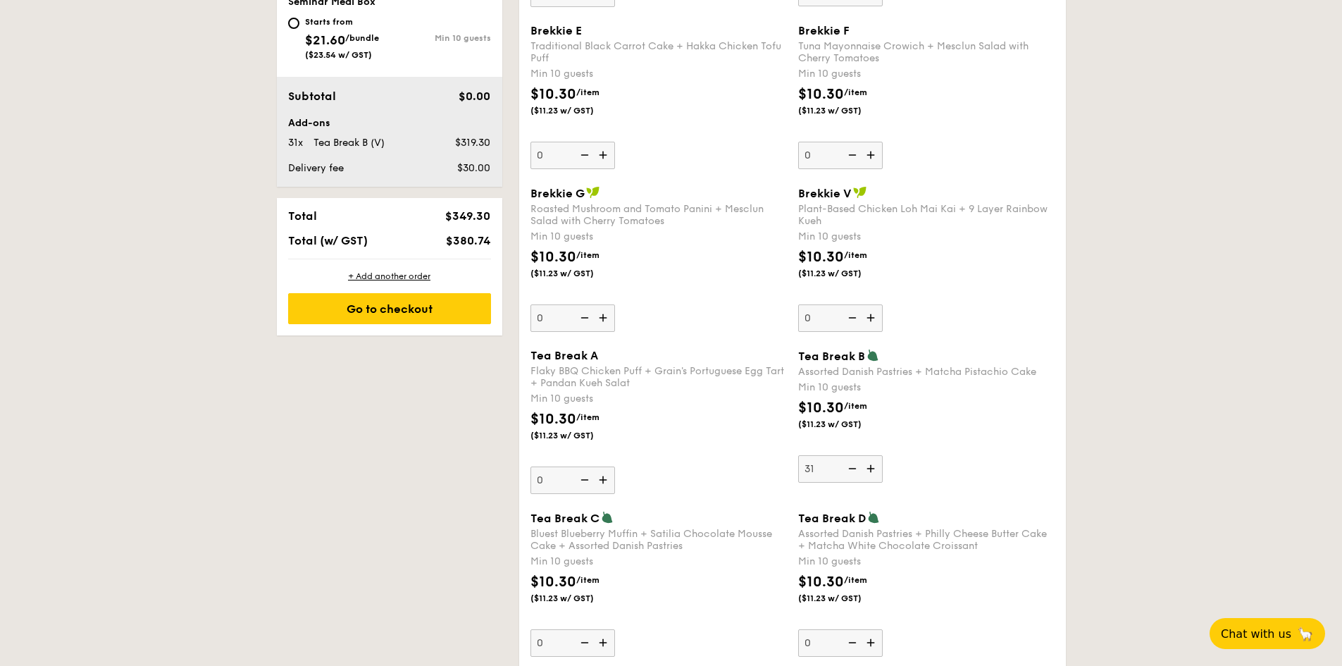
click at [871, 465] on img at bounding box center [872, 468] width 21 height 27
click at [871, 465] on input "31" at bounding box center [840, 468] width 85 height 27
click at [871, 465] on img at bounding box center [872, 468] width 21 height 27
click at [871, 465] on input "32" at bounding box center [840, 468] width 85 height 27
click at [871, 465] on img at bounding box center [872, 468] width 21 height 27
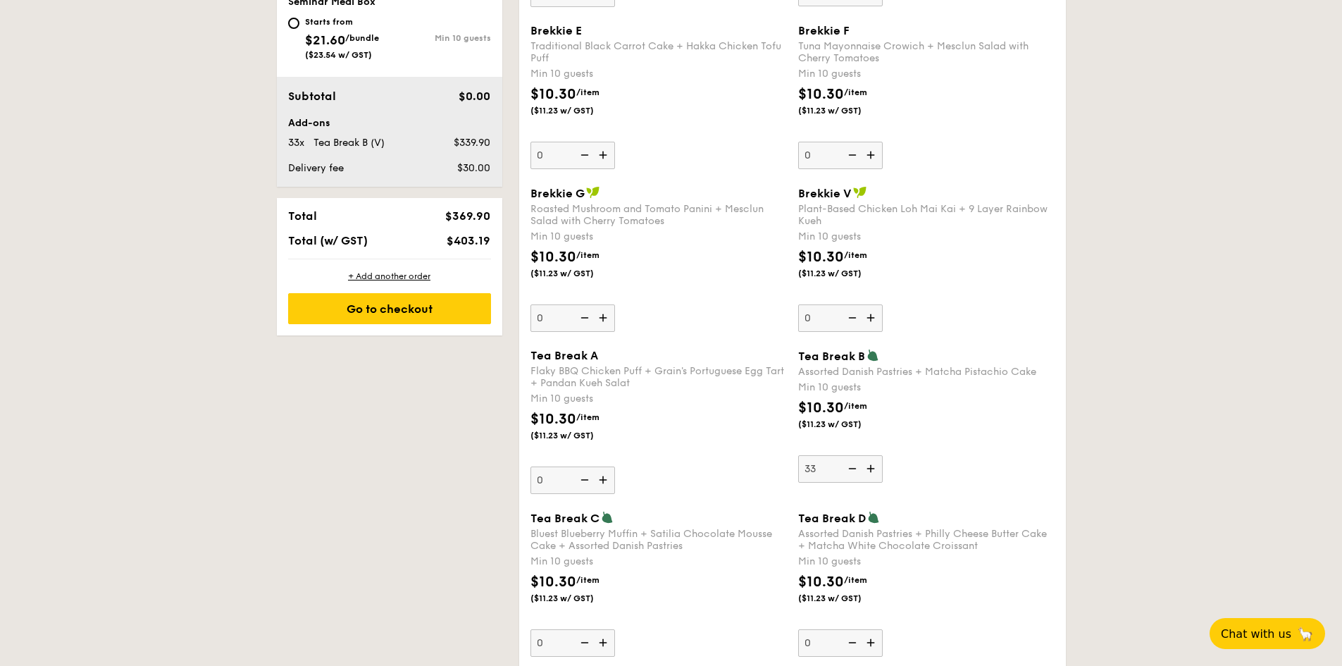
click at [871, 465] on input "33" at bounding box center [840, 468] width 85 height 27
click at [871, 465] on img at bounding box center [872, 468] width 21 height 27
click at [871, 465] on input "34" at bounding box center [840, 468] width 85 height 27
click at [871, 465] on img at bounding box center [872, 468] width 21 height 27
click at [871, 465] on input "35" at bounding box center [840, 468] width 85 height 27
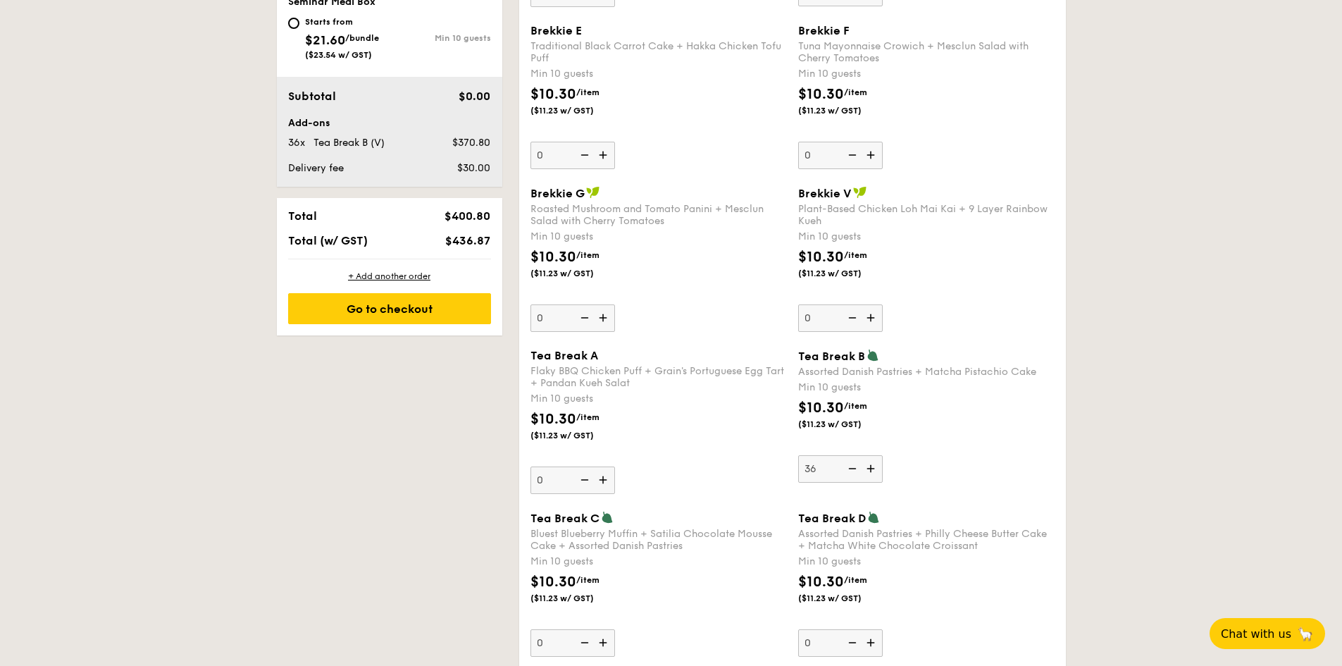
click at [871, 465] on img at bounding box center [872, 468] width 21 height 27
click at [871, 465] on input "36" at bounding box center [840, 468] width 85 height 27
click at [871, 465] on img at bounding box center [872, 468] width 21 height 27
click at [871, 465] on input "37" at bounding box center [840, 468] width 85 height 27
click at [871, 465] on img at bounding box center [872, 468] width 21 height 27
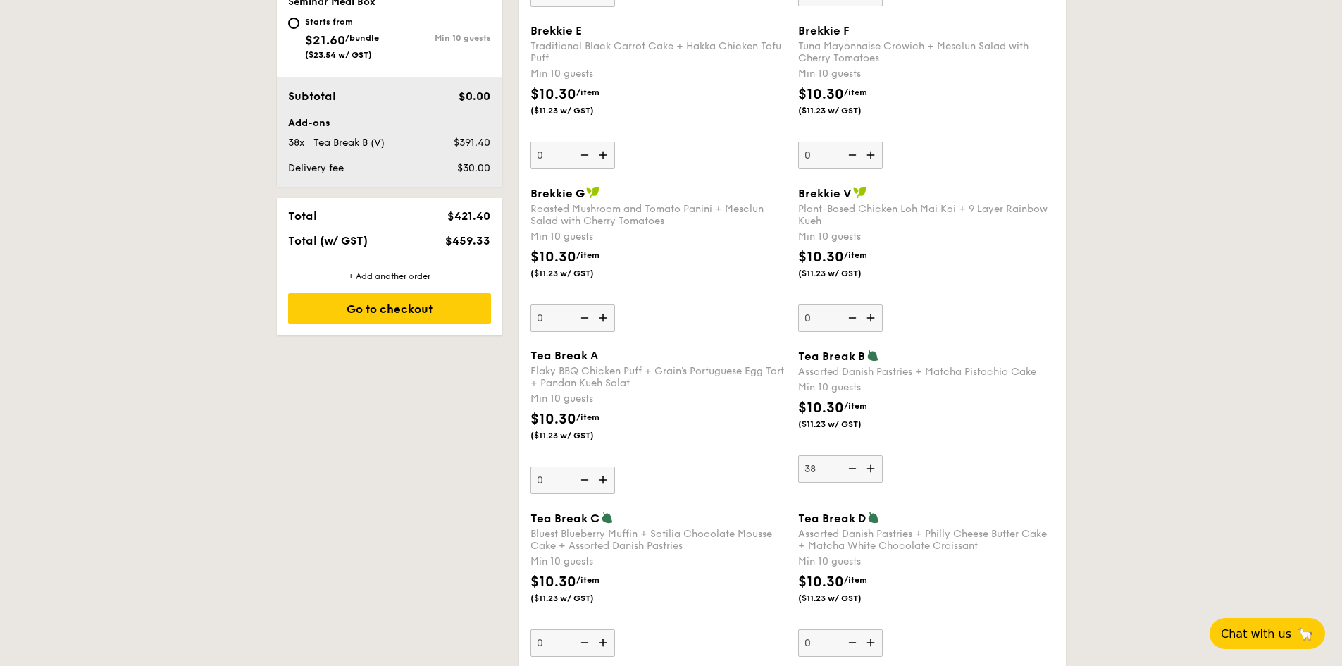
click at [871, 465] on input "38" at bounding box center [840, 468] width 85 height 27
click at [871, 465] on img at bounding box center [872, 468] width 21 height 27
click at [871, 465] on input "39" at bounding box center [840, 468] width 85 height 27
type input "40"
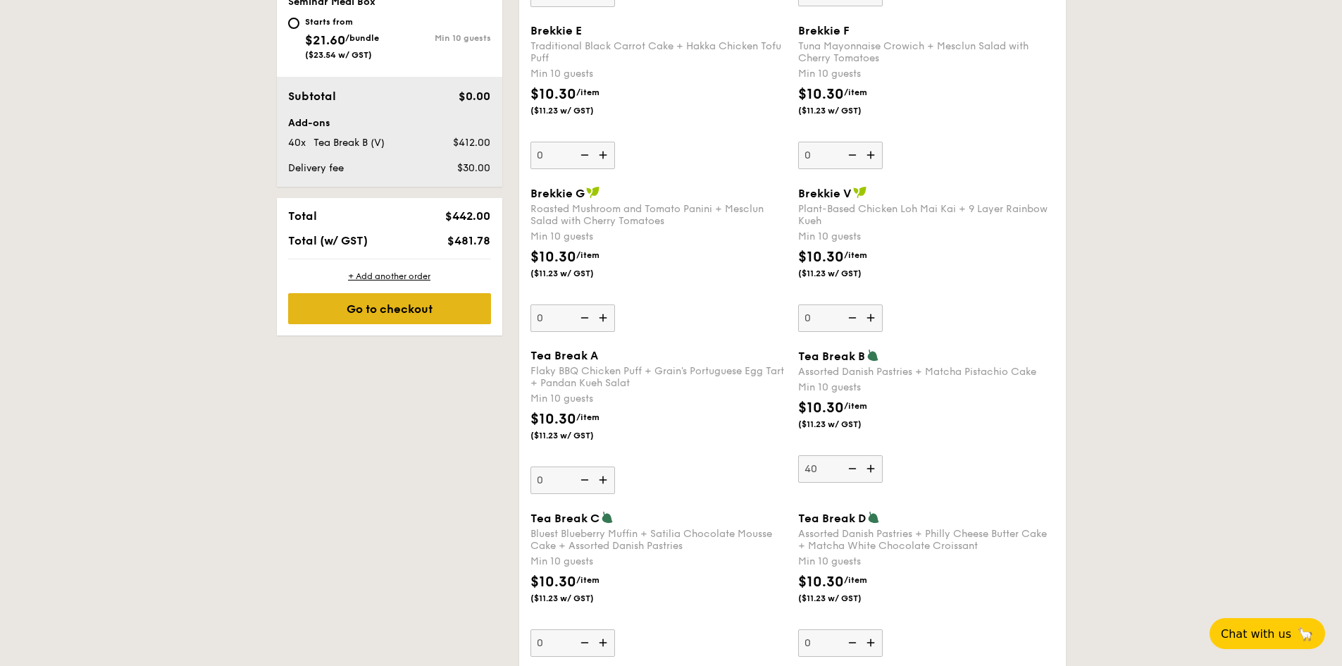
click at [400, 306] on div "Go to checkout" at bounding box center [389, 308] width 203 height 31
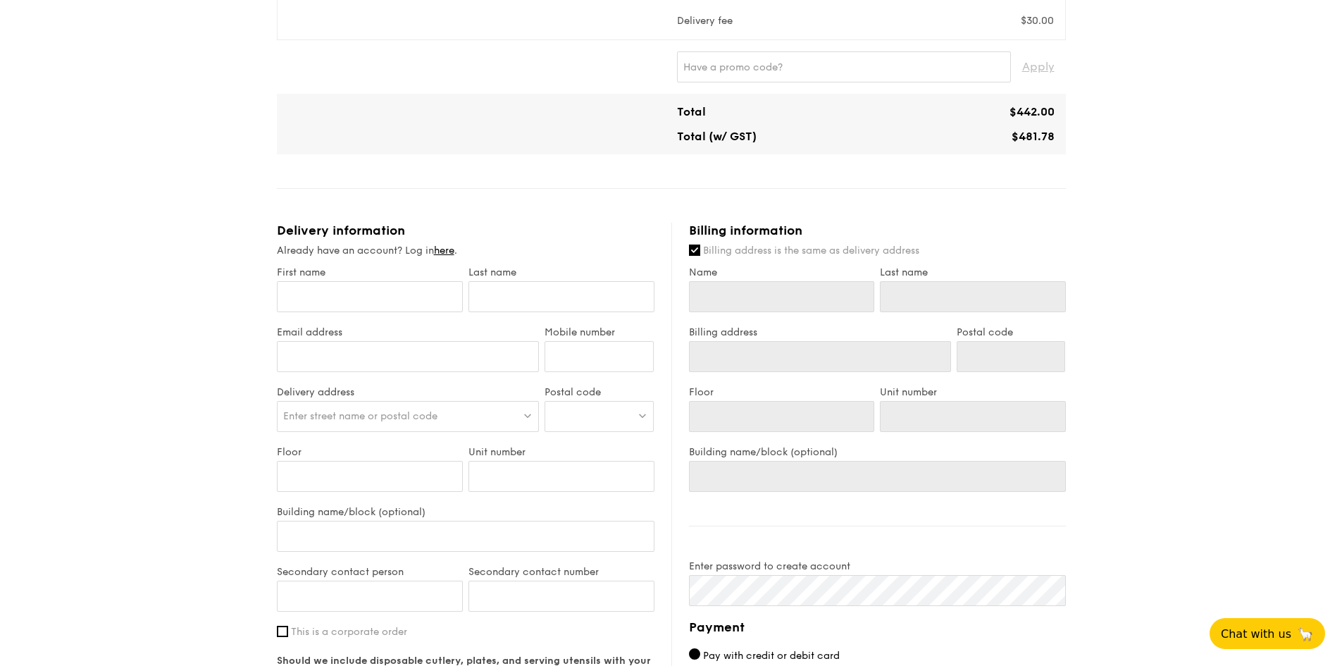
scroll to position [352, 0]
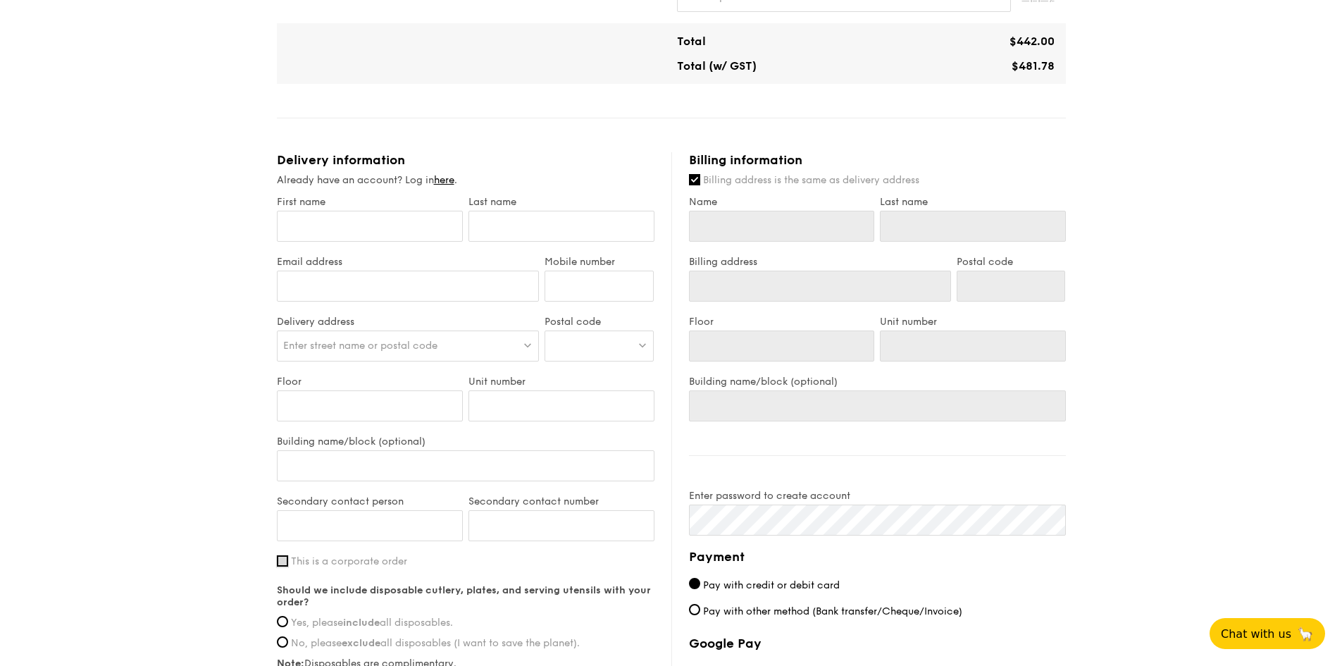
click at [281, 559] on input "This is a corporate order" at bounding box center [282, 560] width 11 height 11
checkbox input "true"
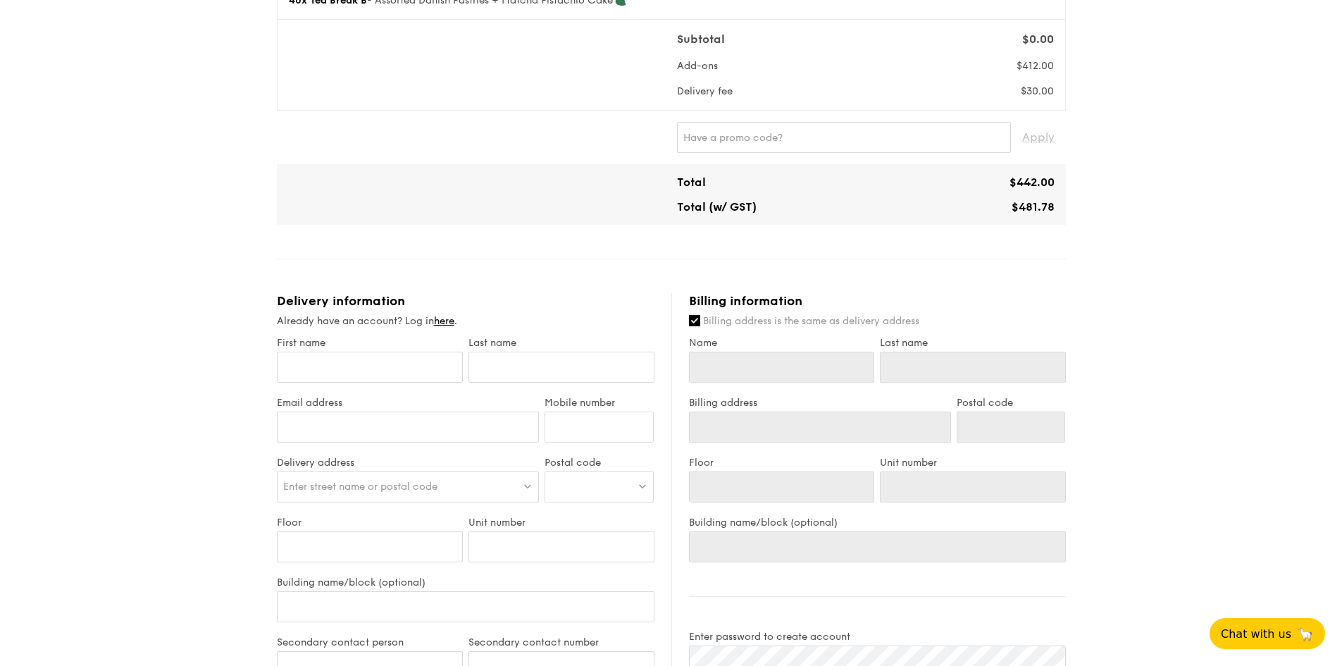
scroll to position [0, 0]
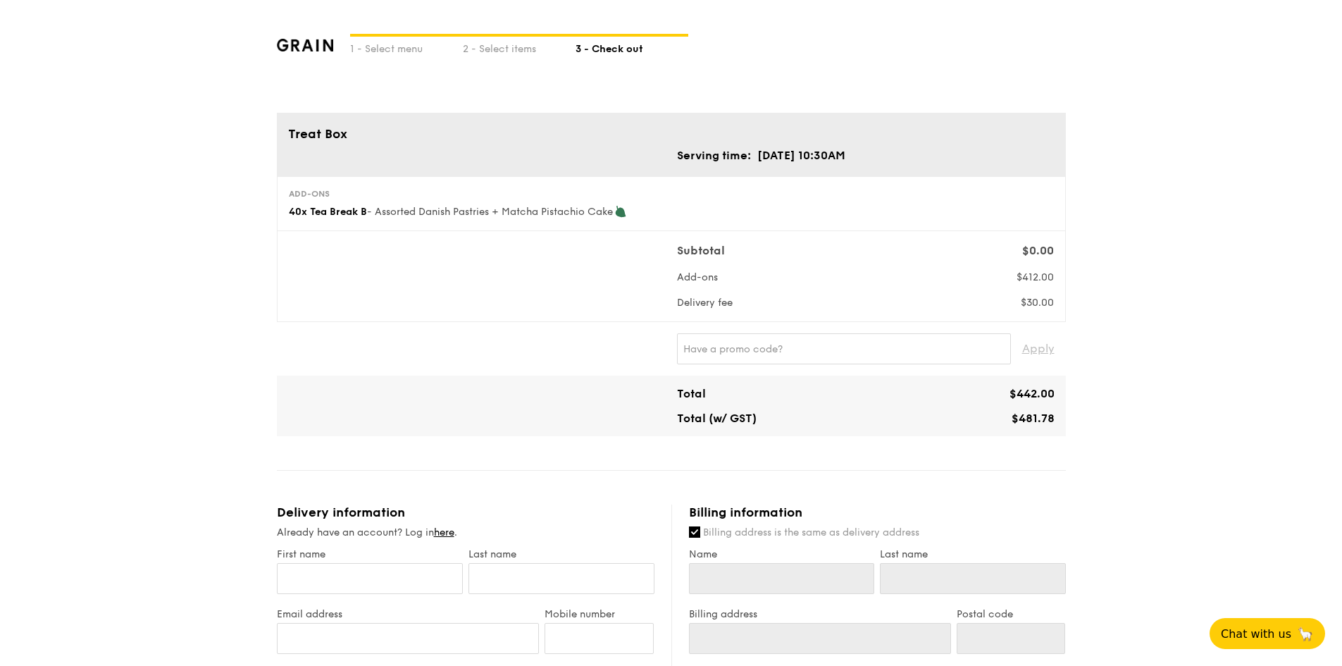
click at [306, 44] on img at bounding box center [305, 45] width 57 height 13
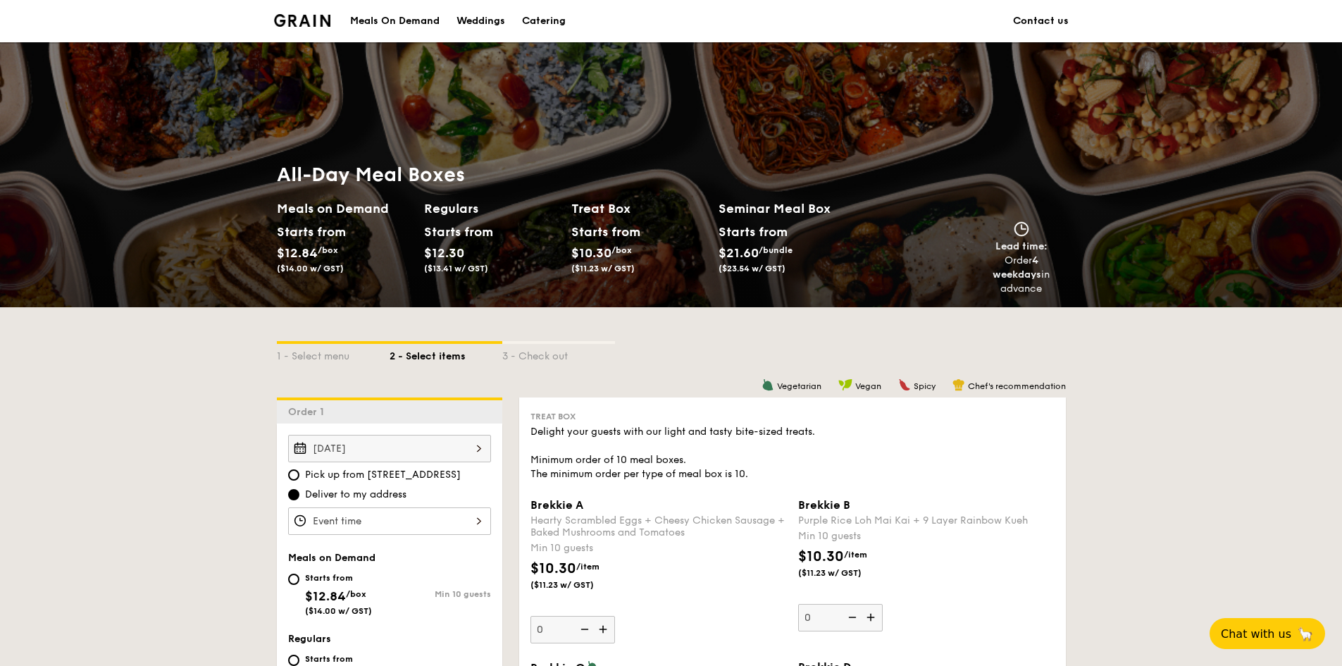
click at [1041, 23] on link "Contact us" at bounding box center [1041, 21] width 56 height 42
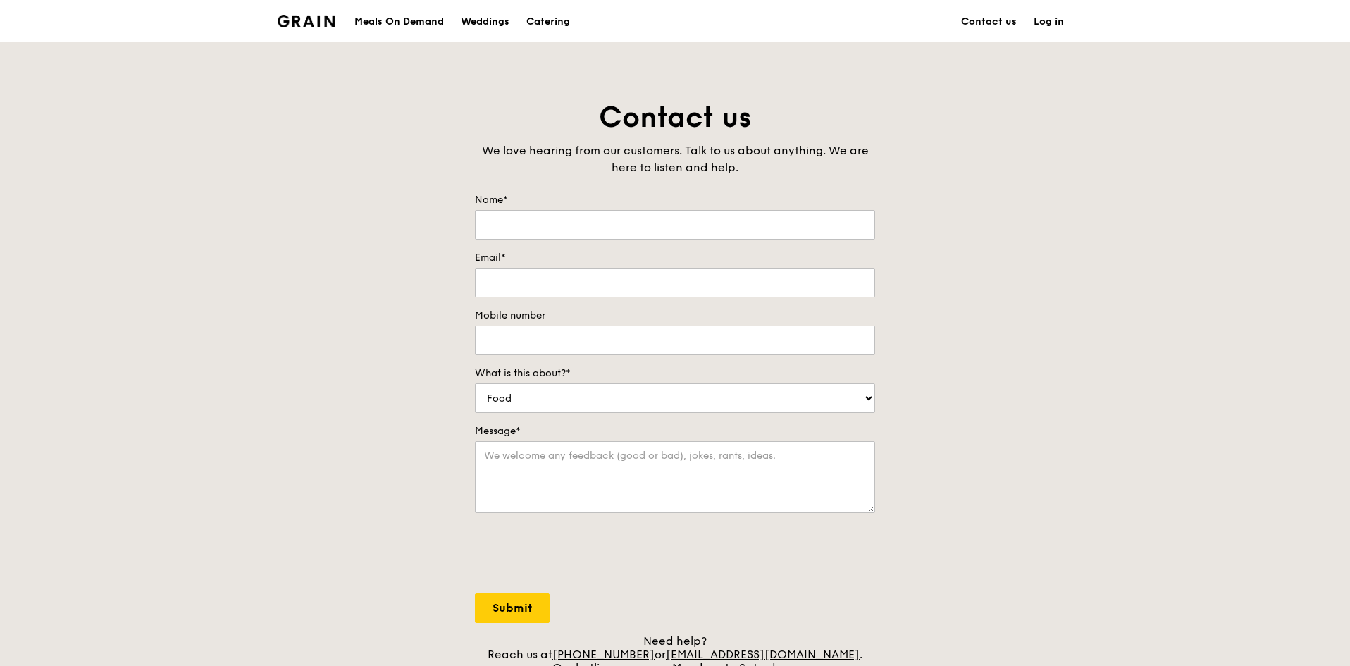
click at [323, 21] on img at bounding box center [306, 21] width 57 height 13
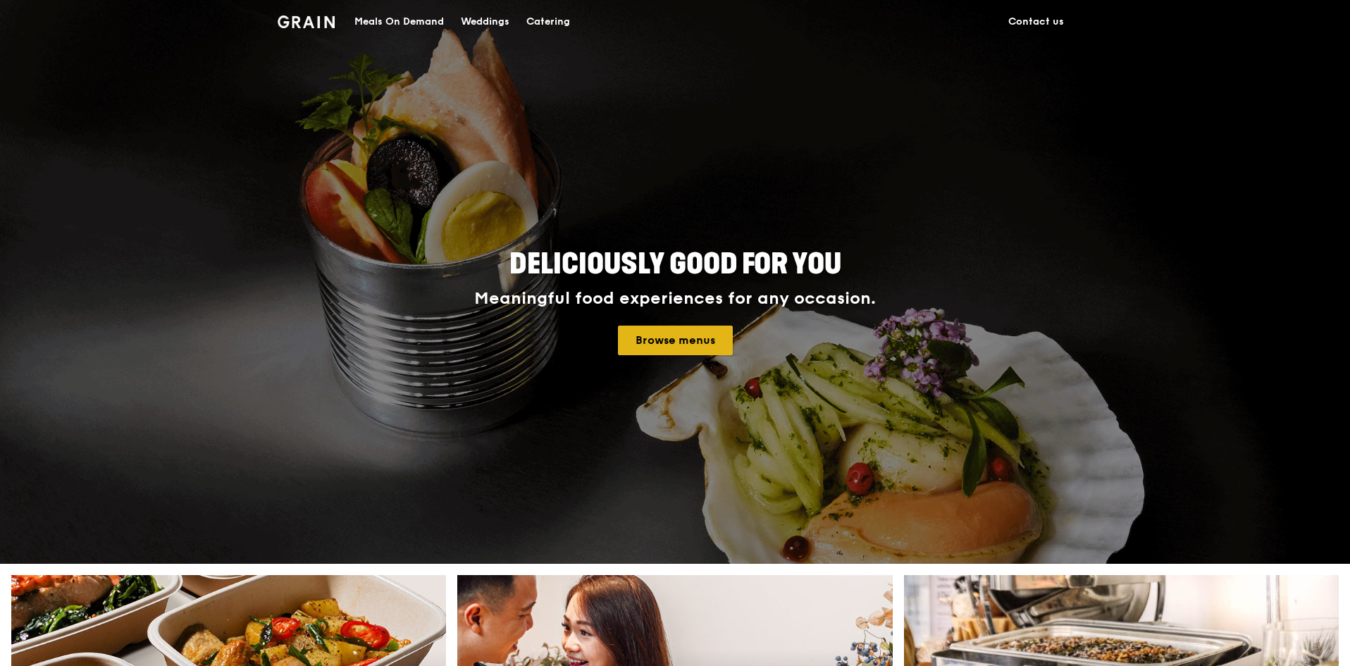
click at [695, 343] on link "Browse menus" at bounding box center [675, 341] width 115 height 30
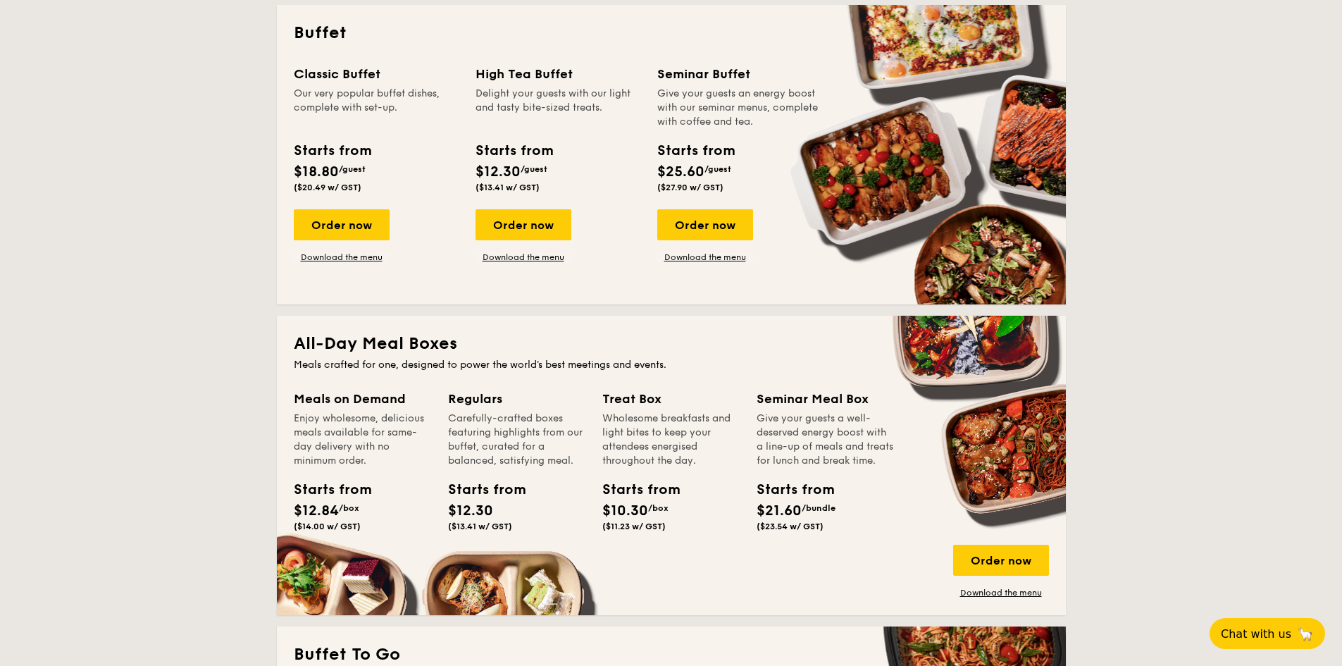
scroll to position [775, 0]
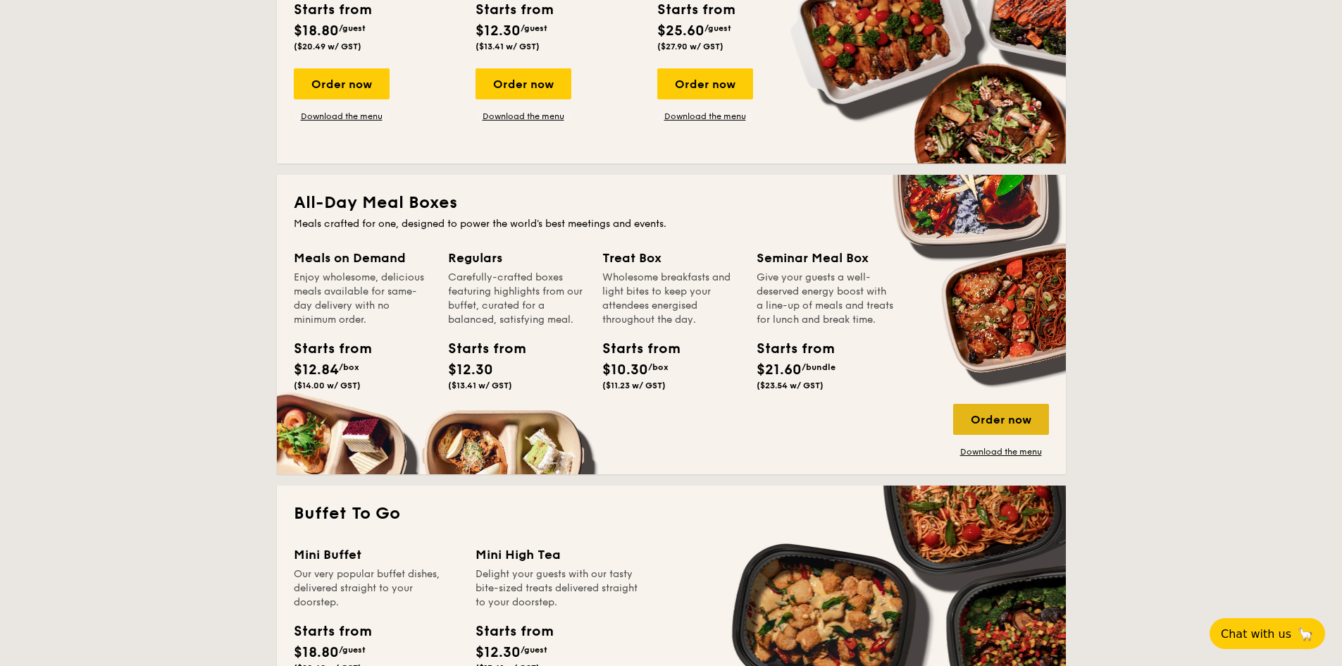
click at [1010, 420] on div "Order now" at bounding box center [1001, 419] width 96 height 31
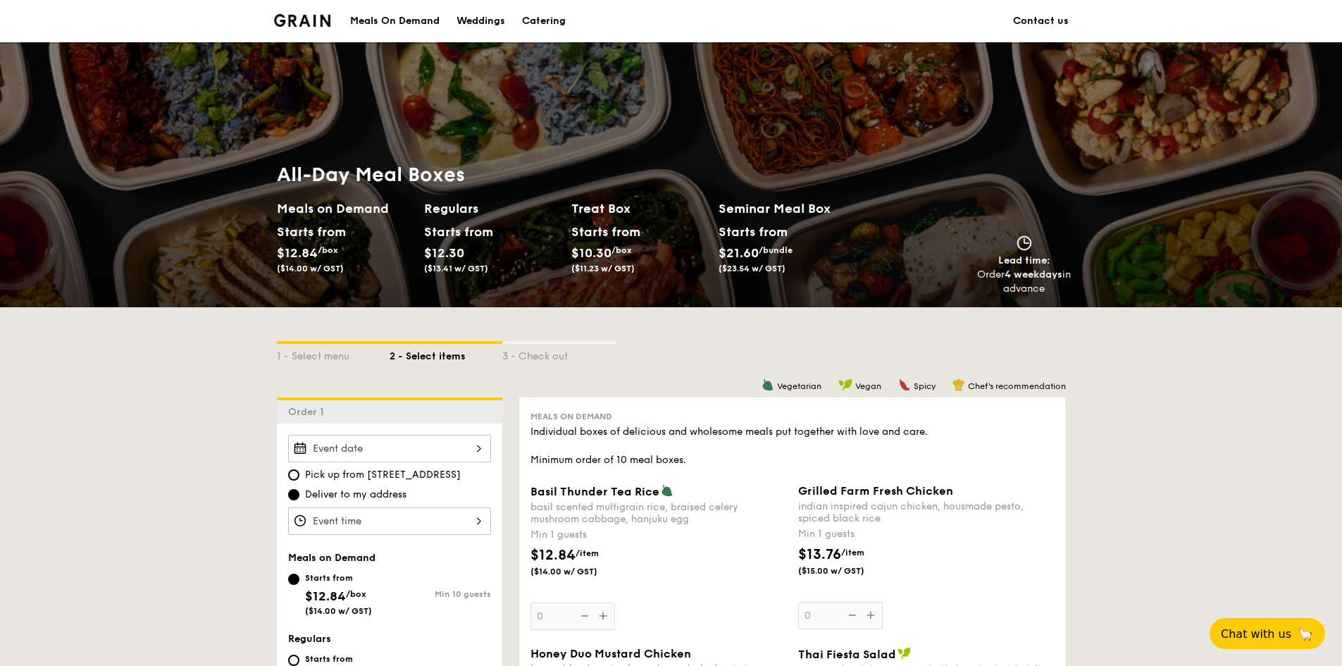
scroll to position [282, 0]
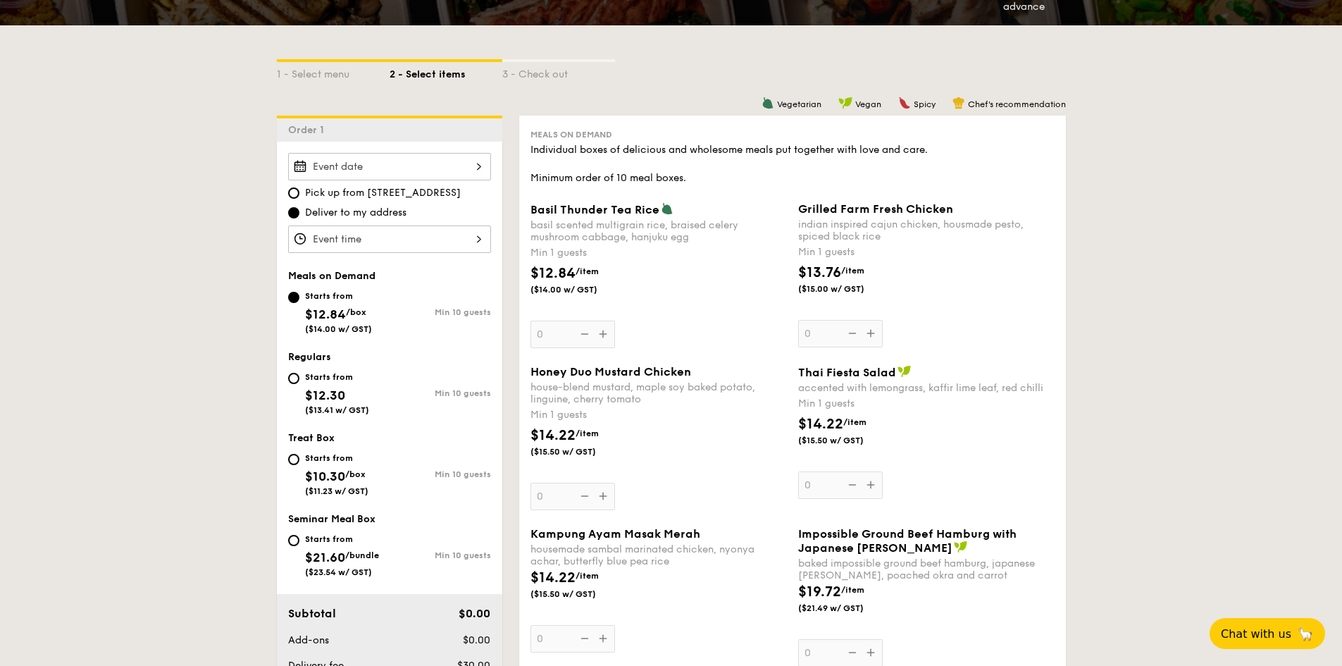
click at [298, 469] on div "Starts from $10.30 /box ($11.23 w/ GST)" at bounding box center [338, 473] width 101 height 47
click at [298, 465] on input "Starts from $10.30 /box ($11.23 w/ GST) Min 10 guests" at bounding box center [293, 459] width 11 height 11
radio input "true"
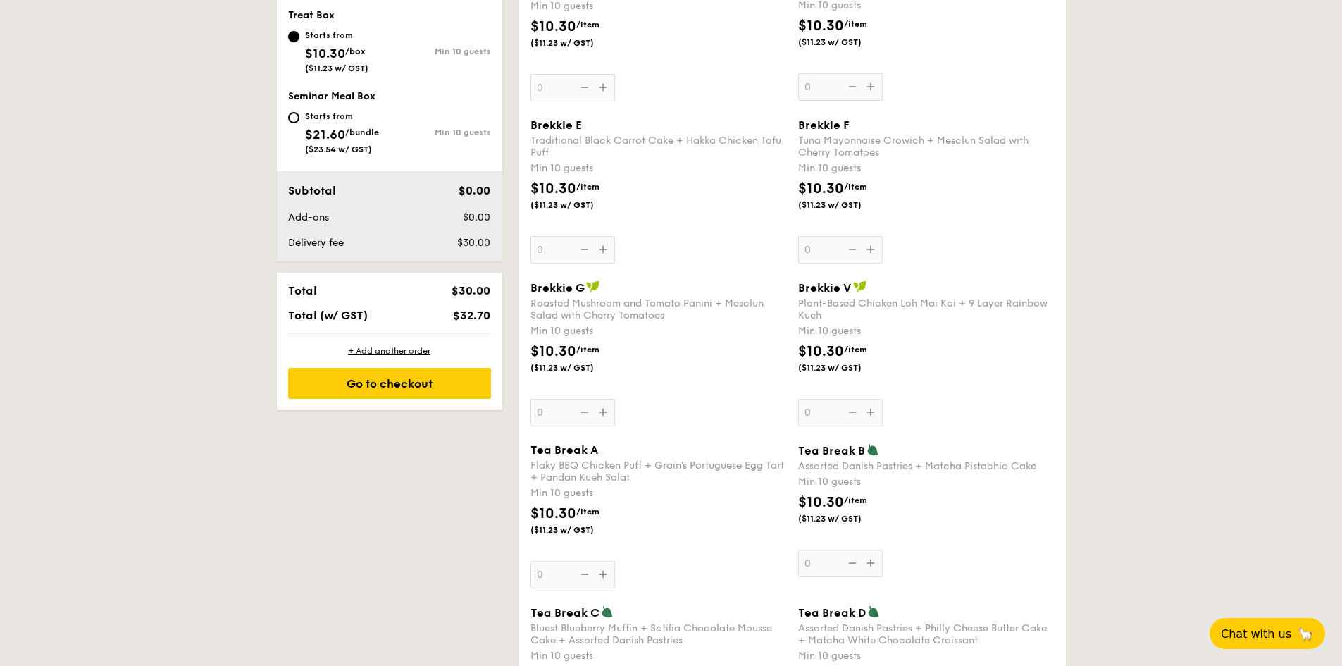
scroll to position [775, 0]
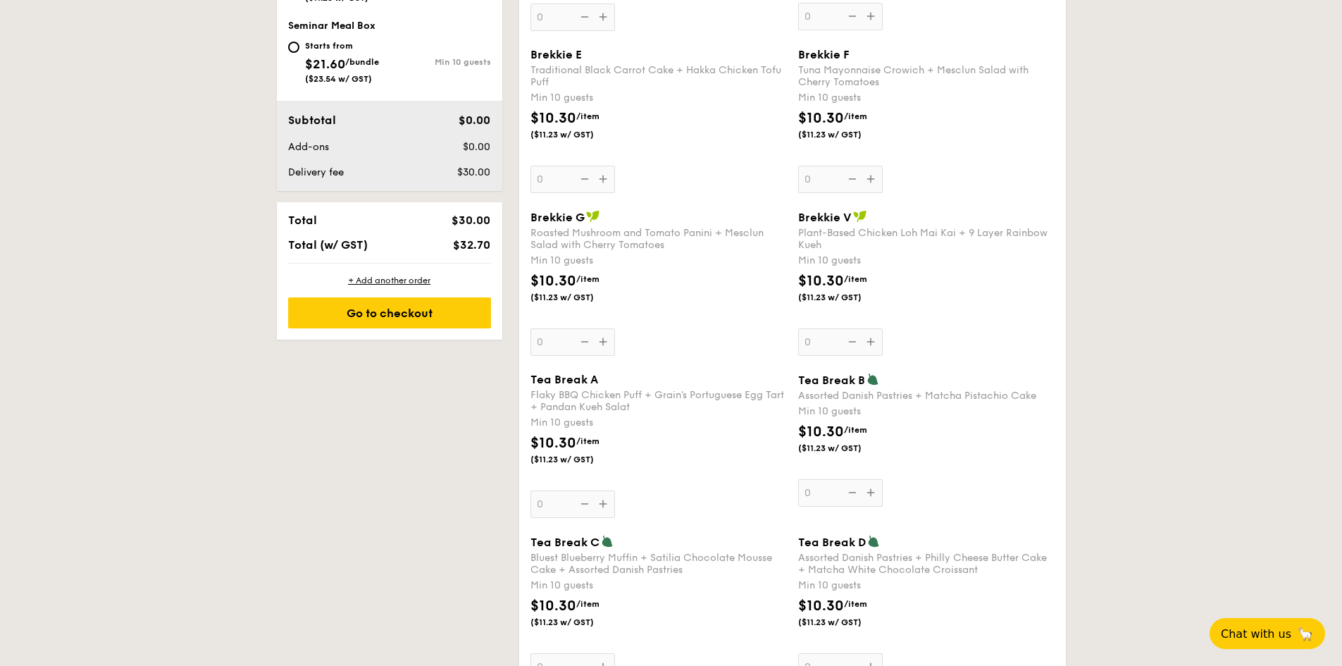
click at [805, 564] on div "Assorted Danish Pastries + Philly Cheese Butter Cake + Matcha White Chocolate C…" at bounding box center [926, 564] width 256 height 24
click at [805, 653] on input "0" at bounding box center [840, 666] width 85 height 27
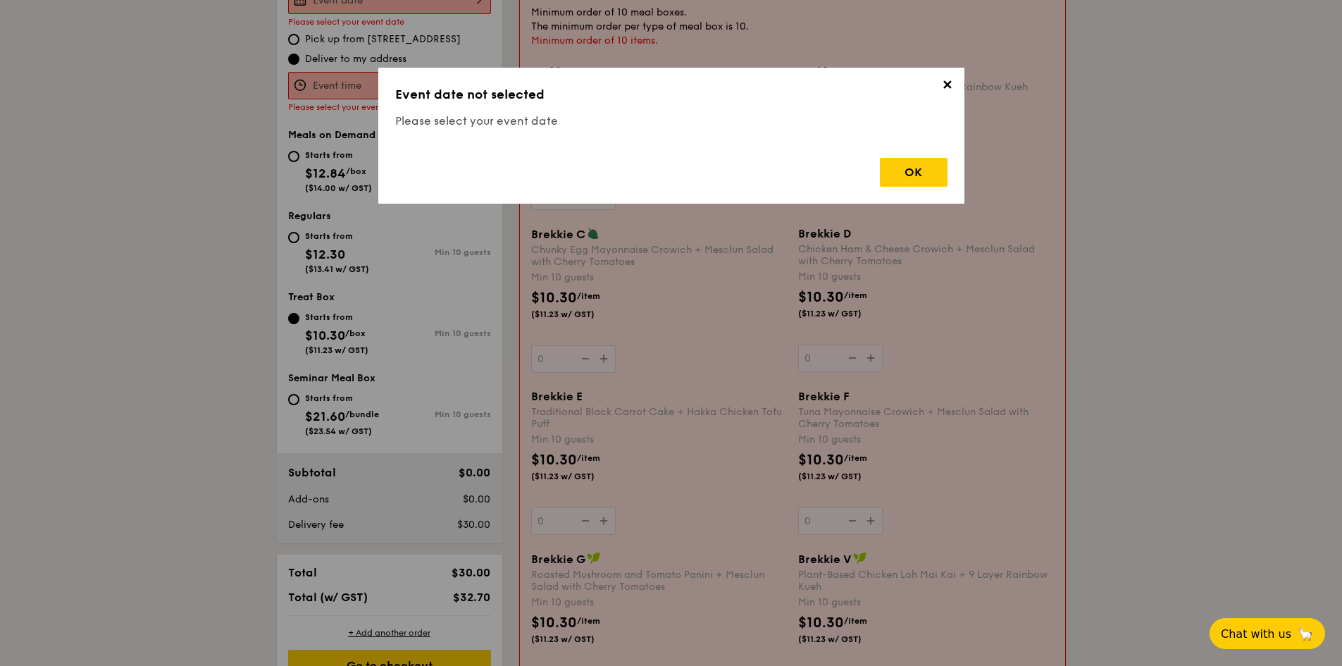
scroll to position [376, 0]
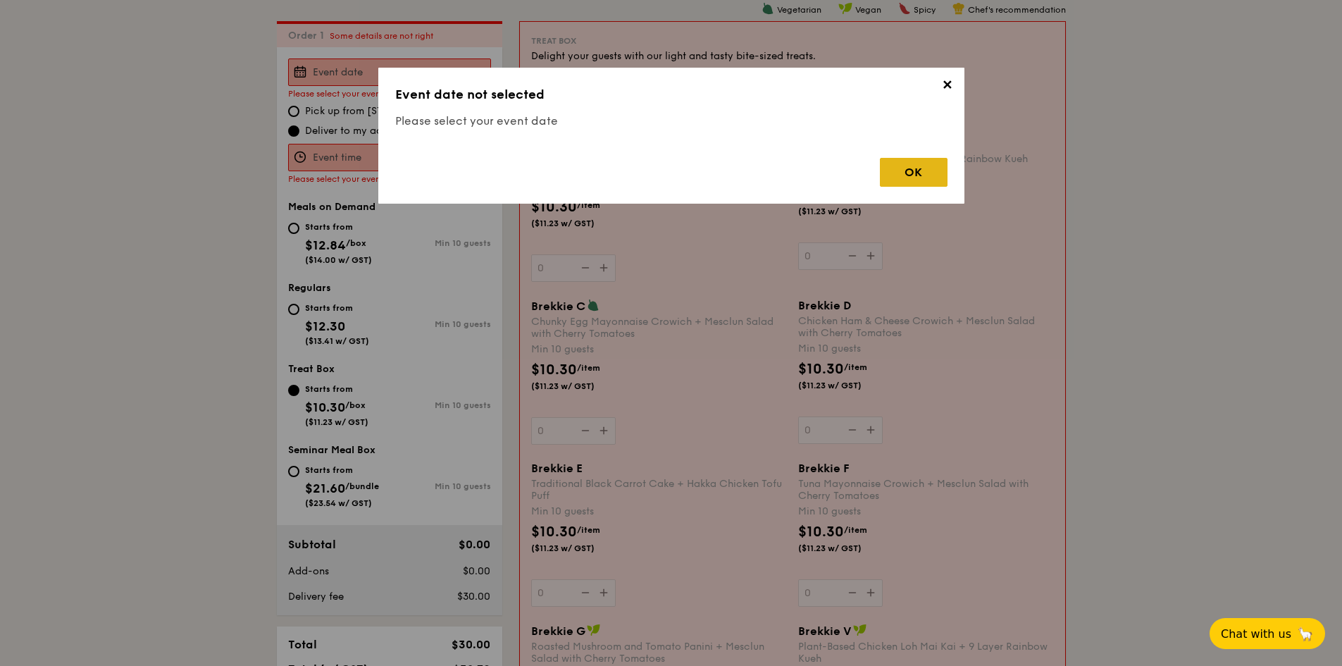
click at [914, 174] on div "OK" at bounding box center [914, 172] width 68 height 29
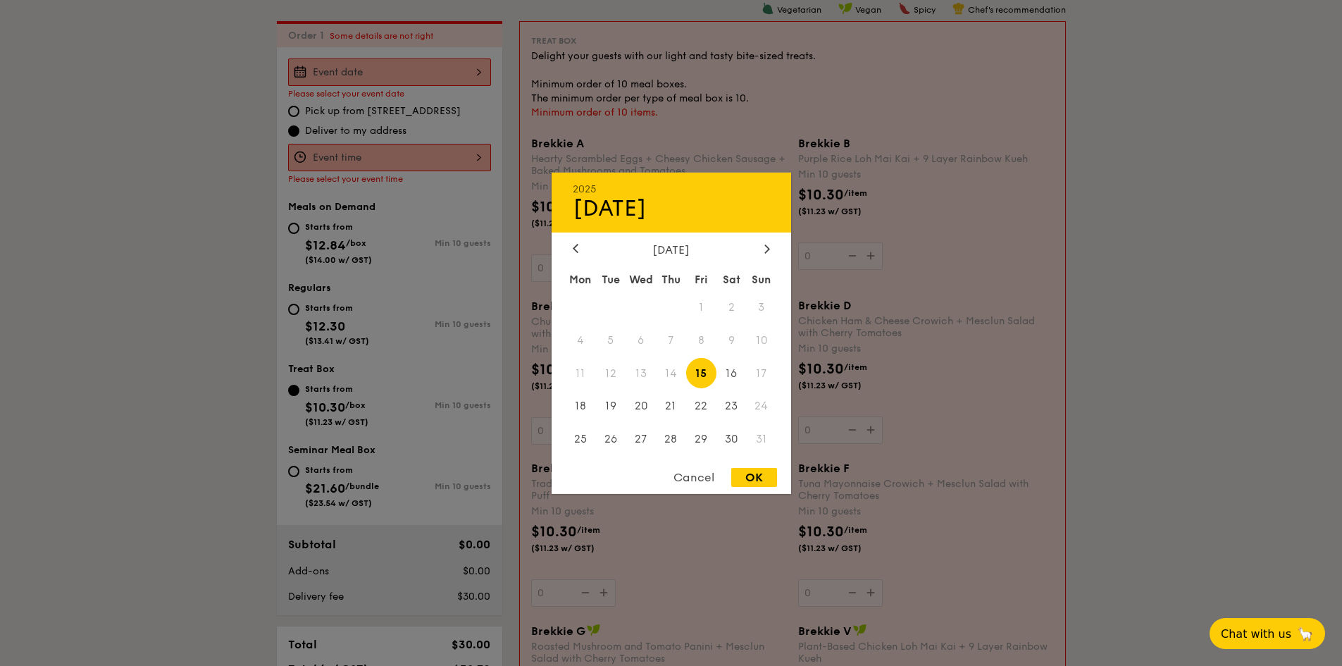
click at [343, 65] on div "2025 Aug [DATE] Tue Wed Thu Fri Sat Sun 1 2 3 4 5 6 7 8 9 10 11 12 13 14 15 16 …" at bounding box center [389, 71] width 203 height 27
click at [730, 366] on span "16" at bounding box center [732, 373] width 30 height 30
click at [772, 476] on div "OK" at bounding box center [754, 477] width 46 height 19
type input "[DATE]"
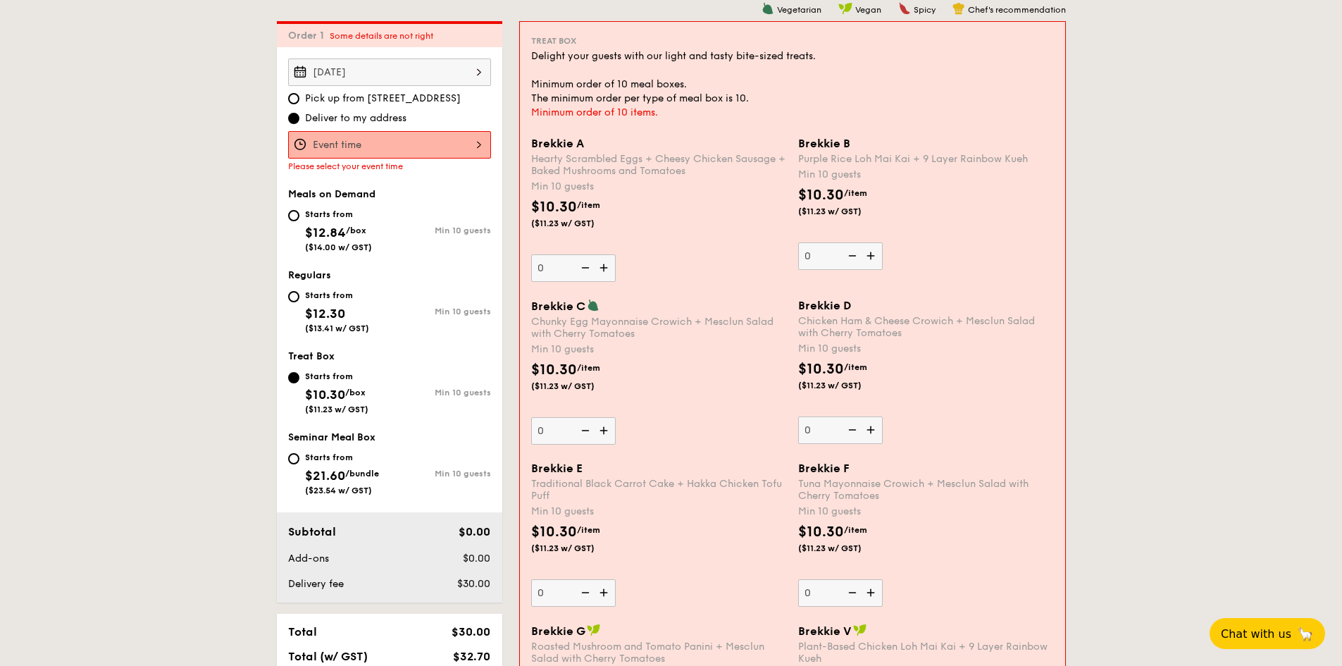
click at [416, 145] on div at bounding box center [389, 144] width 203 height 27
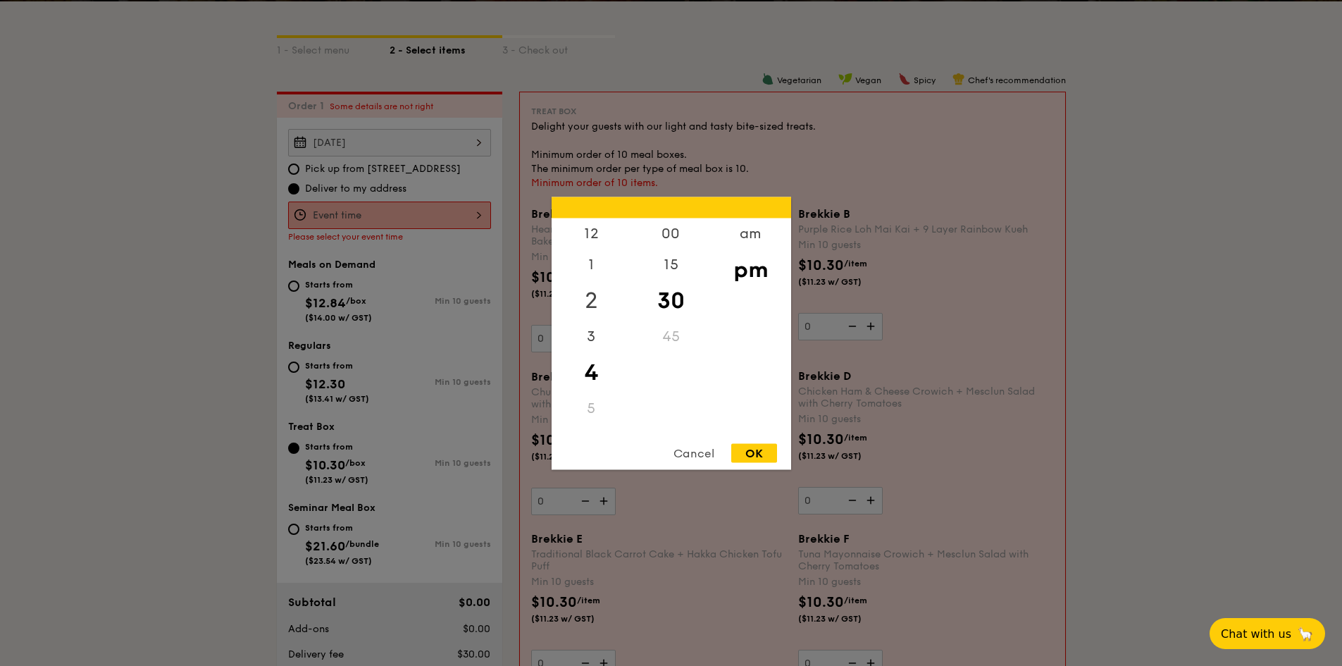
scroll to position [235, 0]
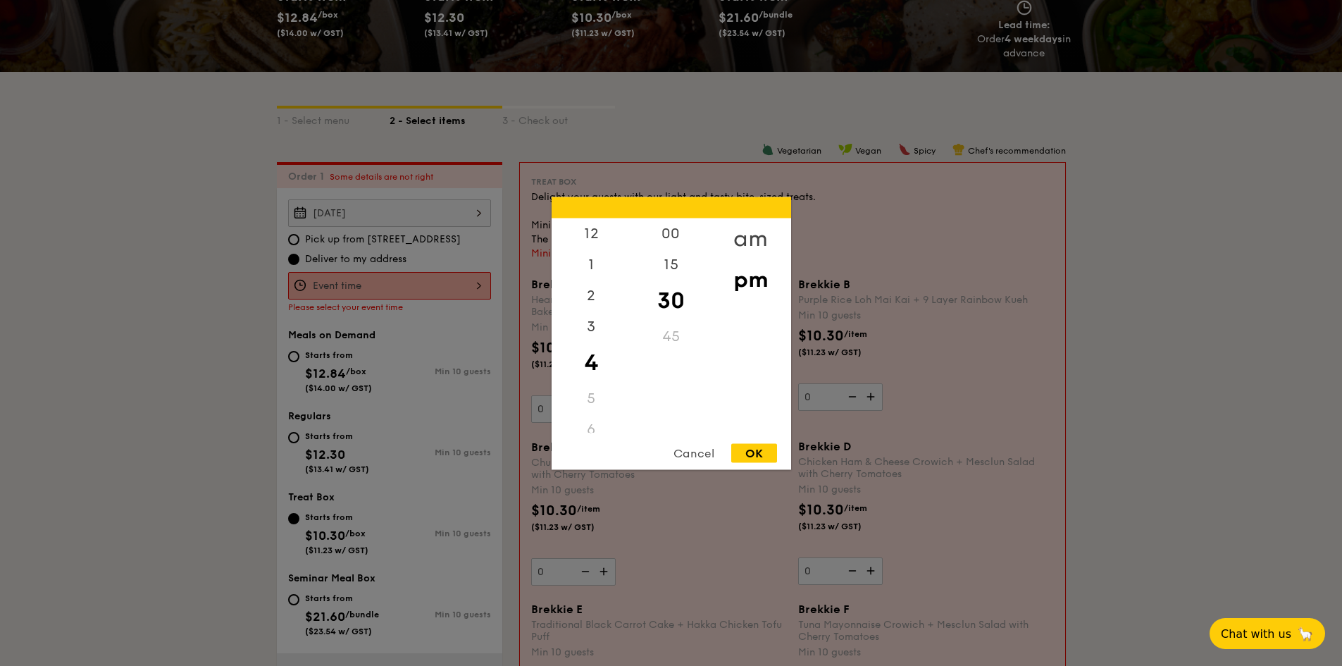
click at [756, 240] on div "am" at bounding box center [751, 238] width 80 height 41
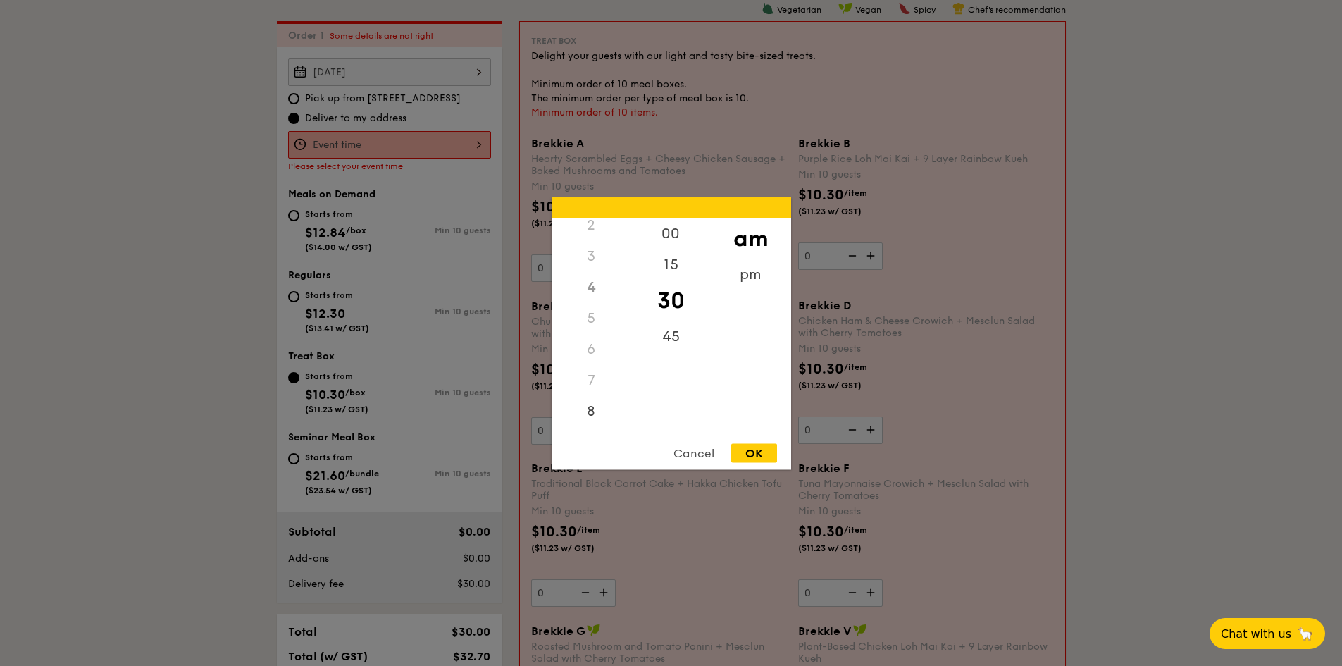
scroll to position [157, 0]
click at [595, 385] on div "10" at bounding box center [592, 391] width 80 height 41
click at [750, 459] on div "OK" at bounding box center [754, 452] width 46 height 19
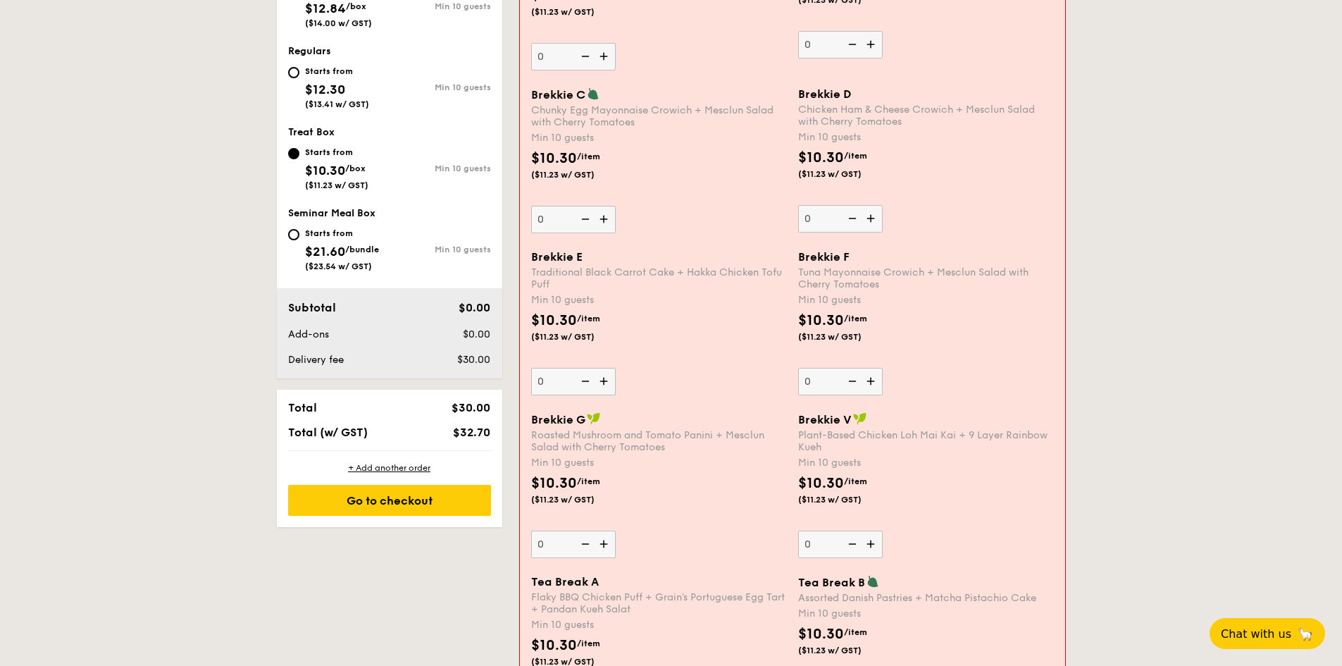
scroll to position [376, 0]
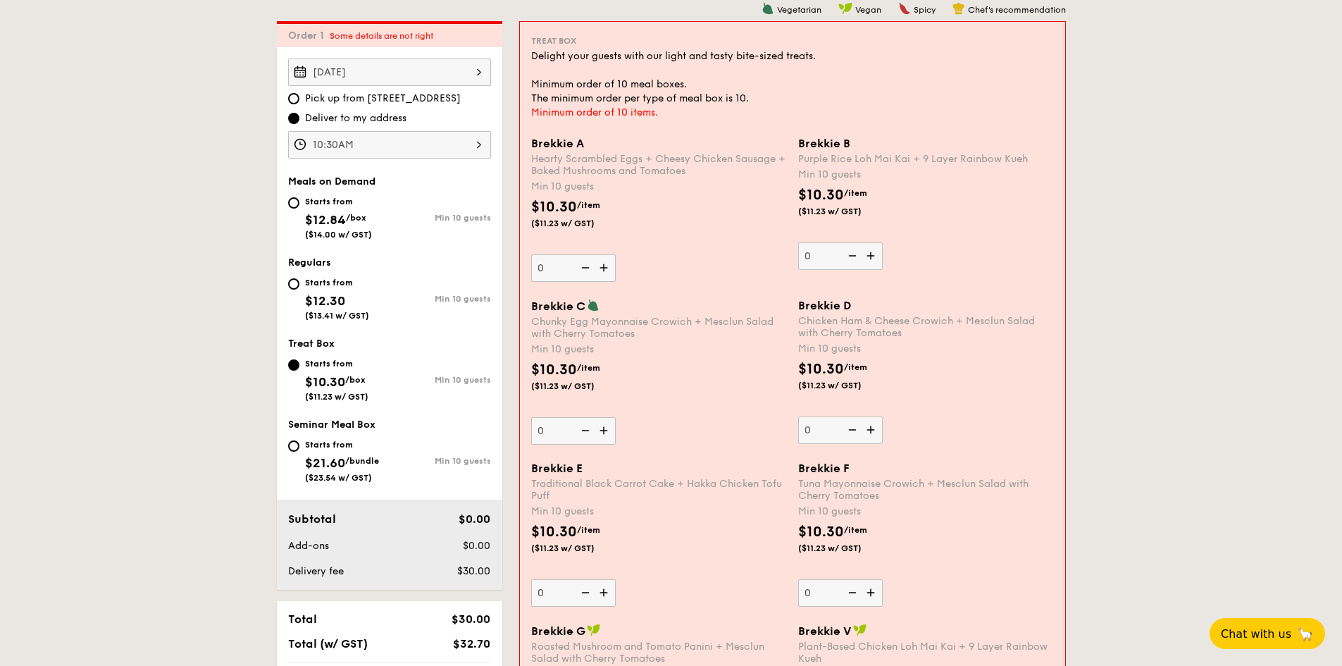
click at [395, 153] on div "10:30AM" at bounding box center [389, 144] width 203 height 27
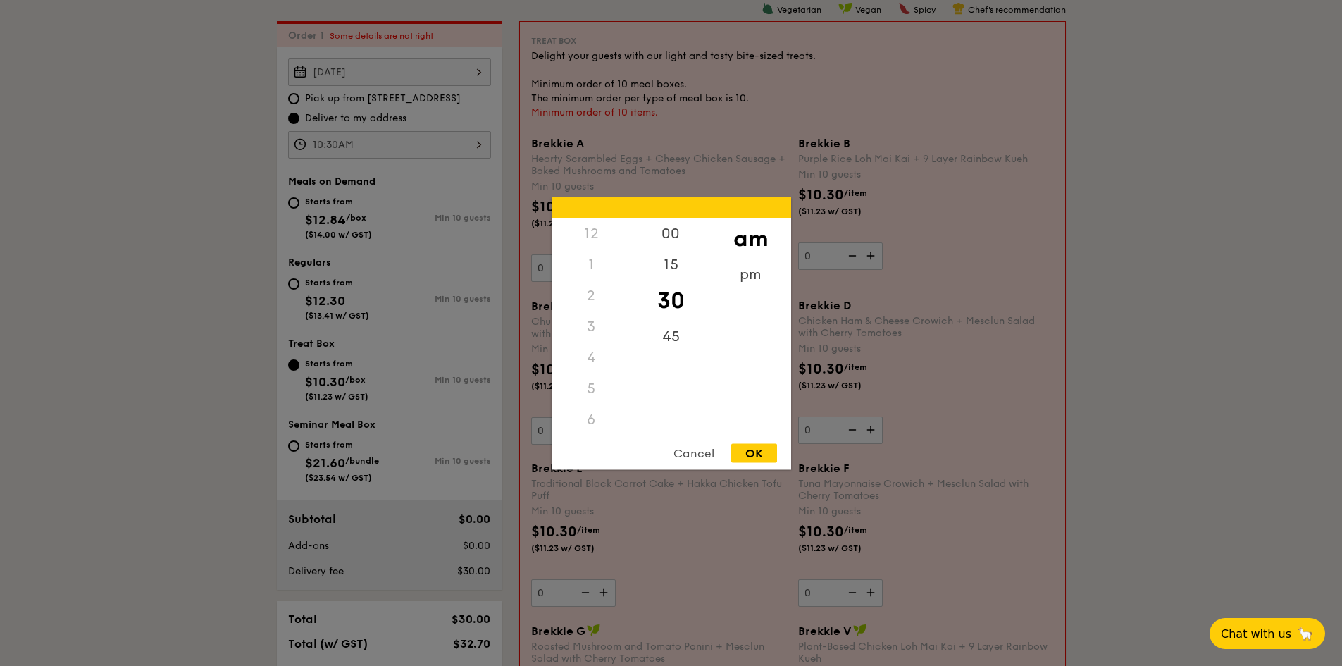
scroll to position [155, 0]
click at [592, 427] on div "11" at bounding box center [592, 434] width 80 height 41
click at [753, 449] on div "OK" at bounding box center [754, 452] width 46 height 19
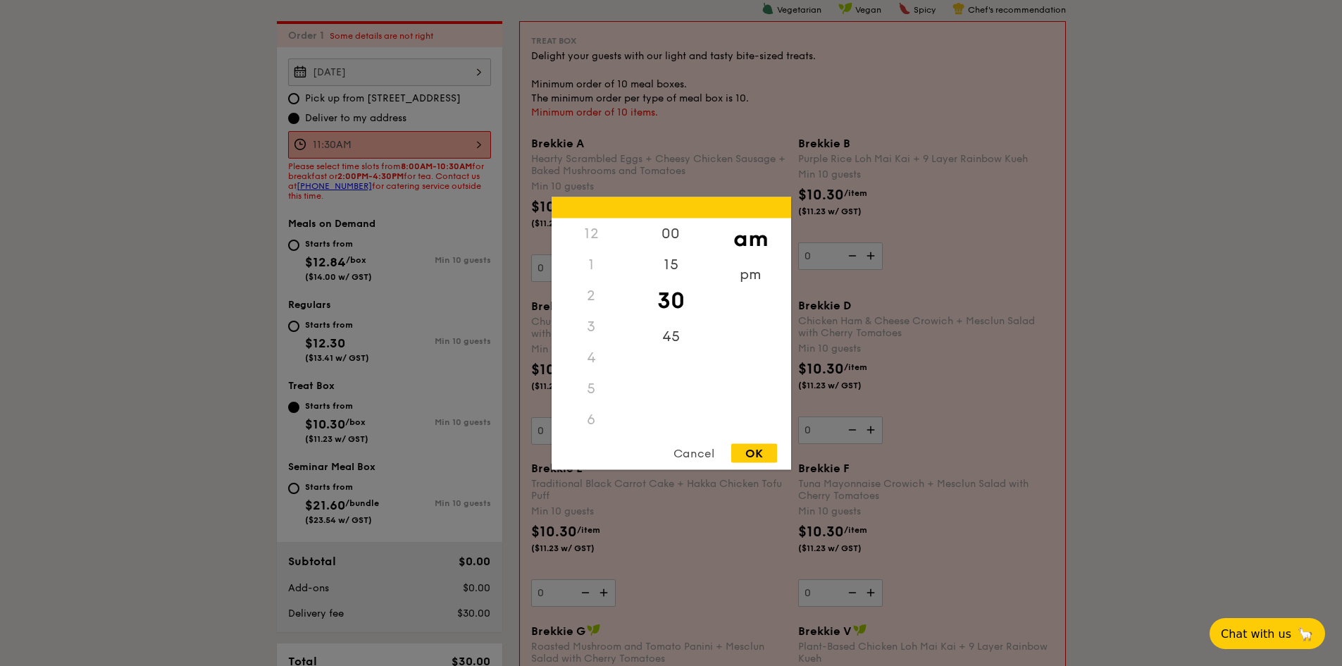
click at [466, 134] on div "11:30AM 12 1 2 3 4 5 6 7 8 9 10 11 00 15 30 45 am pm Cancel OK" at bounding box center [389, 144] width 203 height 27
click at [595, 382] on div "10" at bounding box center [592, 381] width 80 height 41
click at [667, 254] on div "15" at bounding box center [671, 269] width 80 height 41
click at [742, 453] on div "OK" at bounding box center [754, 452] width 46 height 19
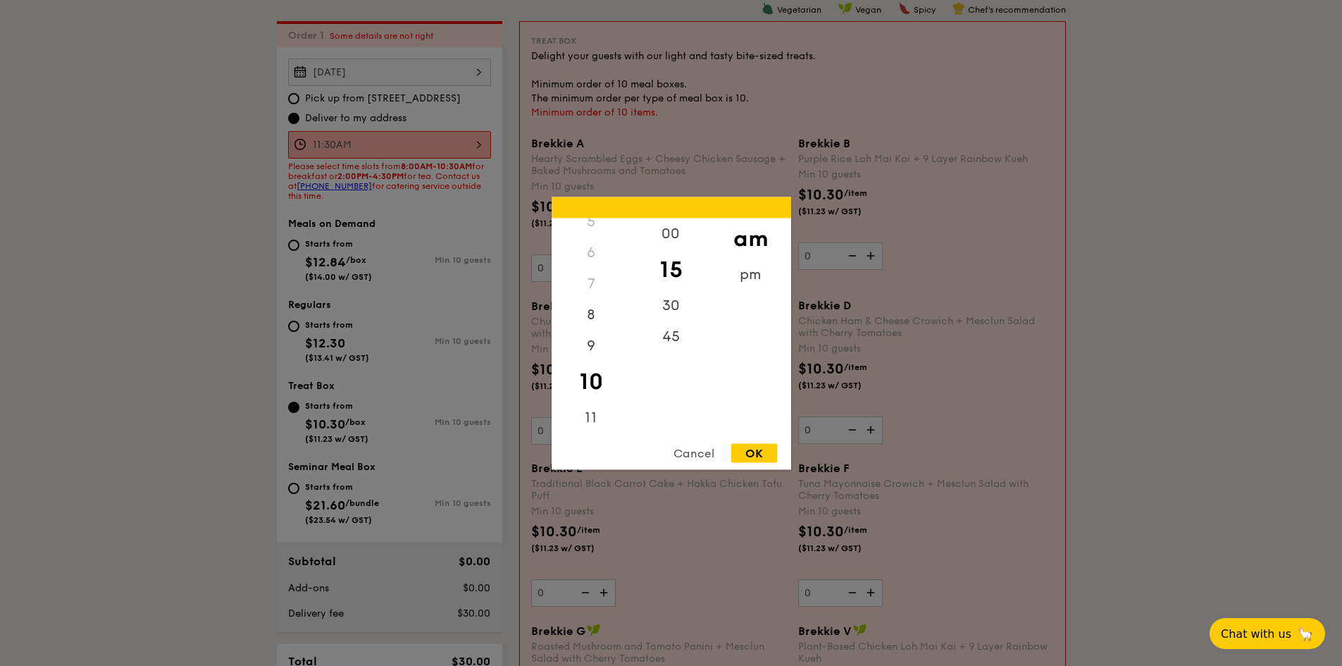
type input "10:15AM"
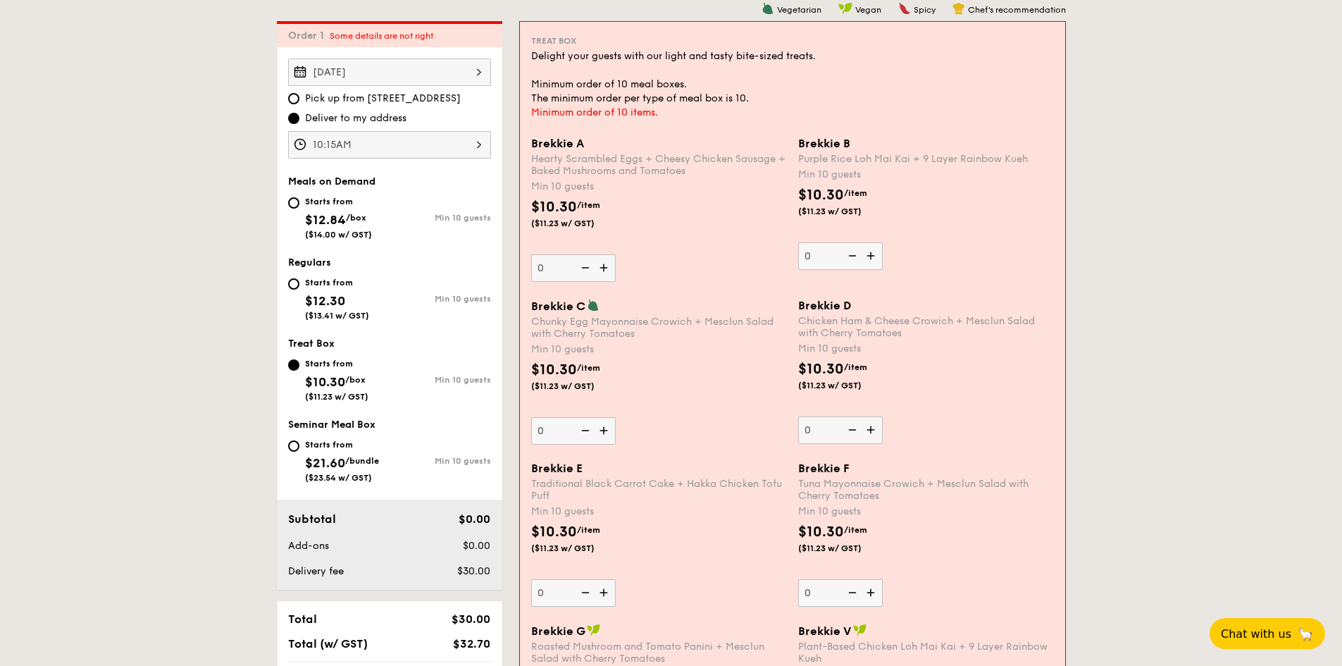
click at [470, 70] on div "[DATE]" at bounding box center [389, 71] width 203 height 27
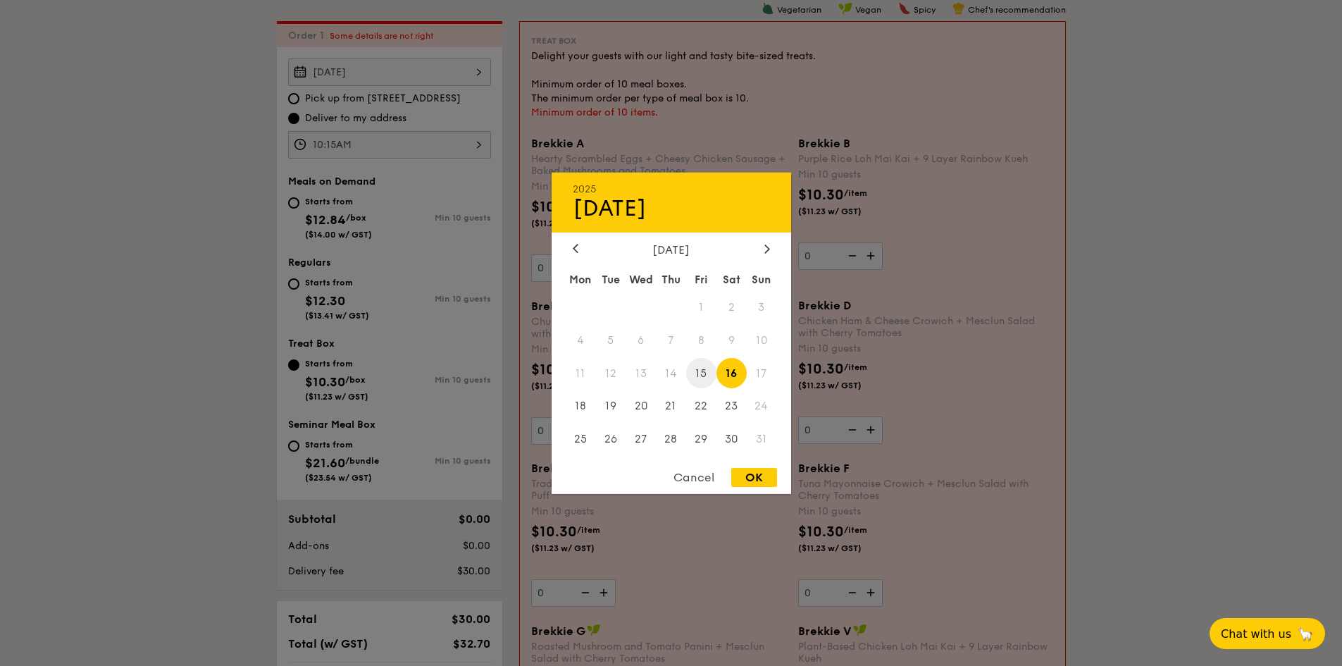
click at [709, 373] on span "15" at bounding box center [701, 373] width 30 height 30
click at [756, 476] on div "OK" at bounding box center [754, 477] width 46 height 19
type input "Aug 15, 2025"
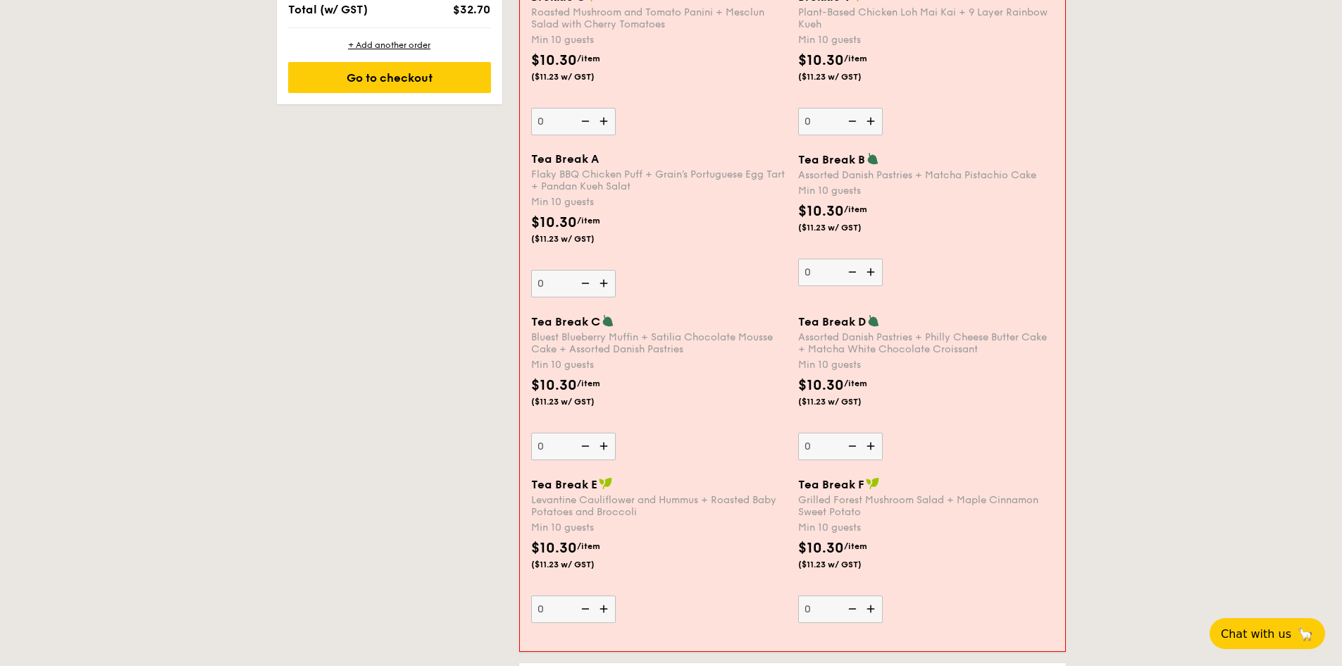
scroll to position [1222, 0]
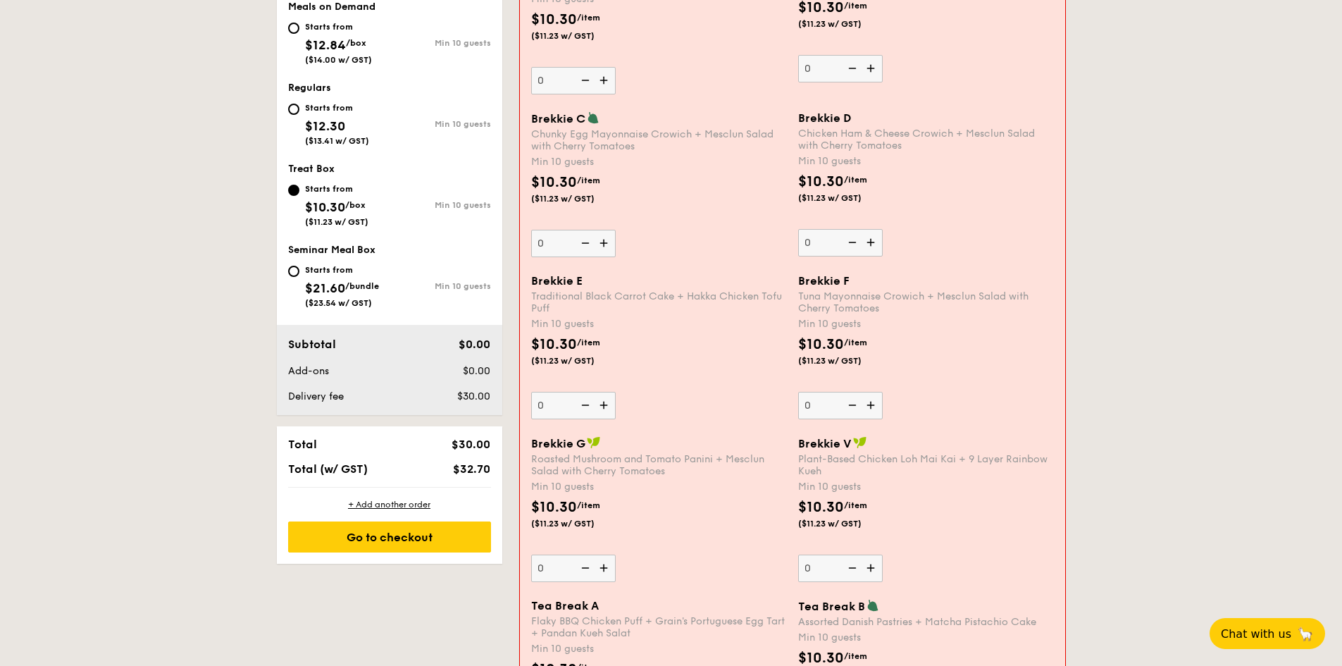
scroll to position [846, 0]
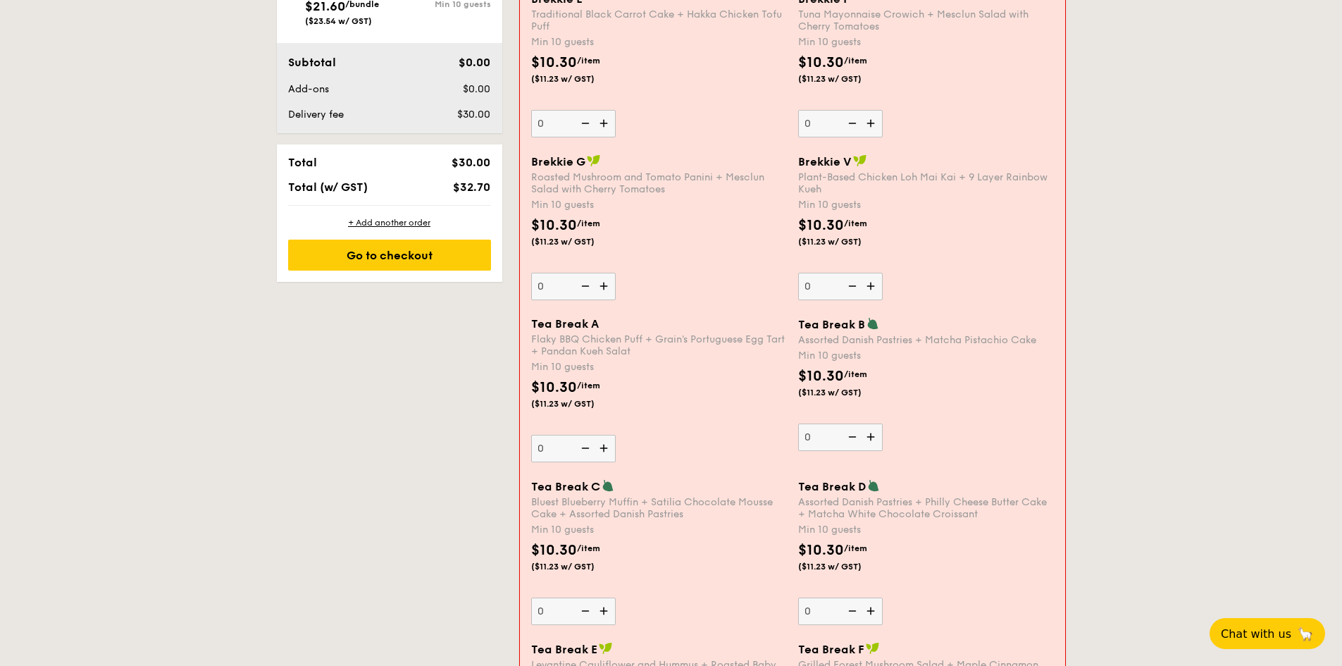
click at [877, 611] on img at bounding box center [872, 611] width 21 height 27
click at [877, 611] on input "0" at bounding box center [840, 611] width 85 height 27
type input "10"
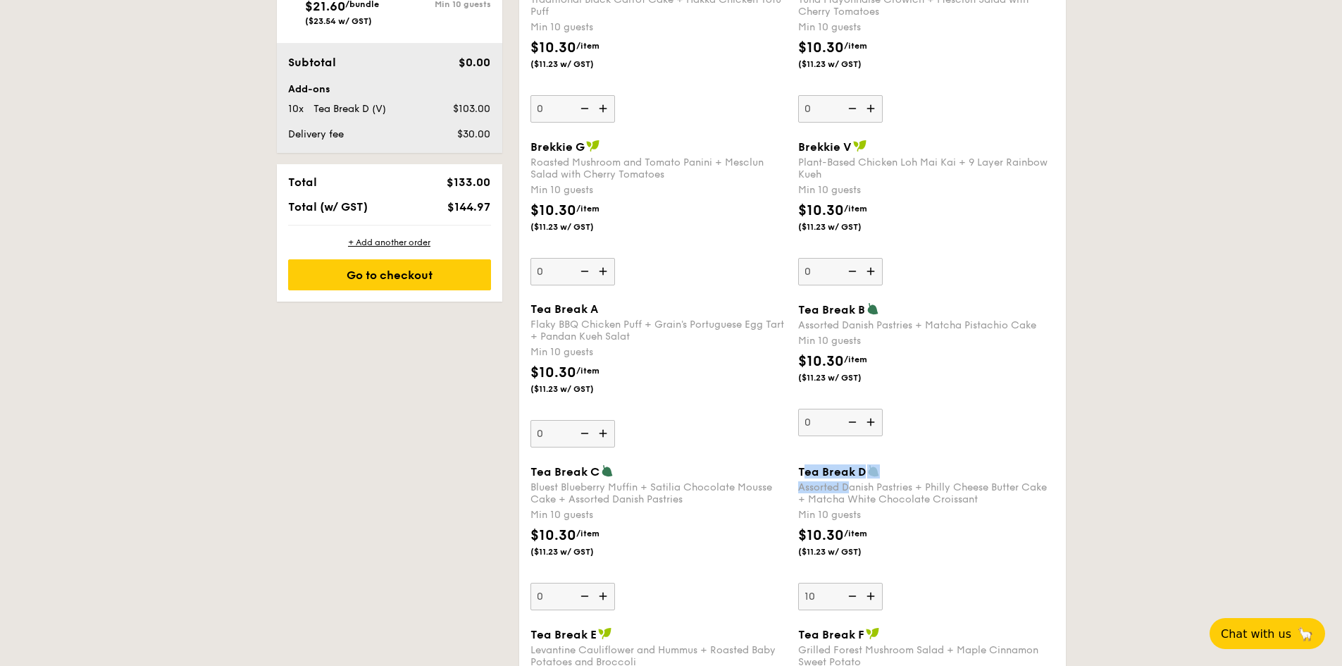
drag, startPoint x: 803, startPoint y: 473, endPoint x: 848, endPoint y: 489, distance: 47.9
click at [848, 489] on div "Tea Break D Assorted Danish Pastries + Philly Cheese Butter Cake + Matcha White…" at bounding box center [926, 484] width 256 height 41
click at [805, 484] on div "Assorted Danish Pastries + Philly Cheese Butter Cake + Matcha White Chocolate C…" at bounding box center [926, 493] width 256 height 24
click at [805, 583] on input "10" at bounding box center [840, 596] width 85 height 27
drag, startPoint x: 801, startPoint y: 487, endPoint x: 984, endPoint y: 495, distance: 183.4
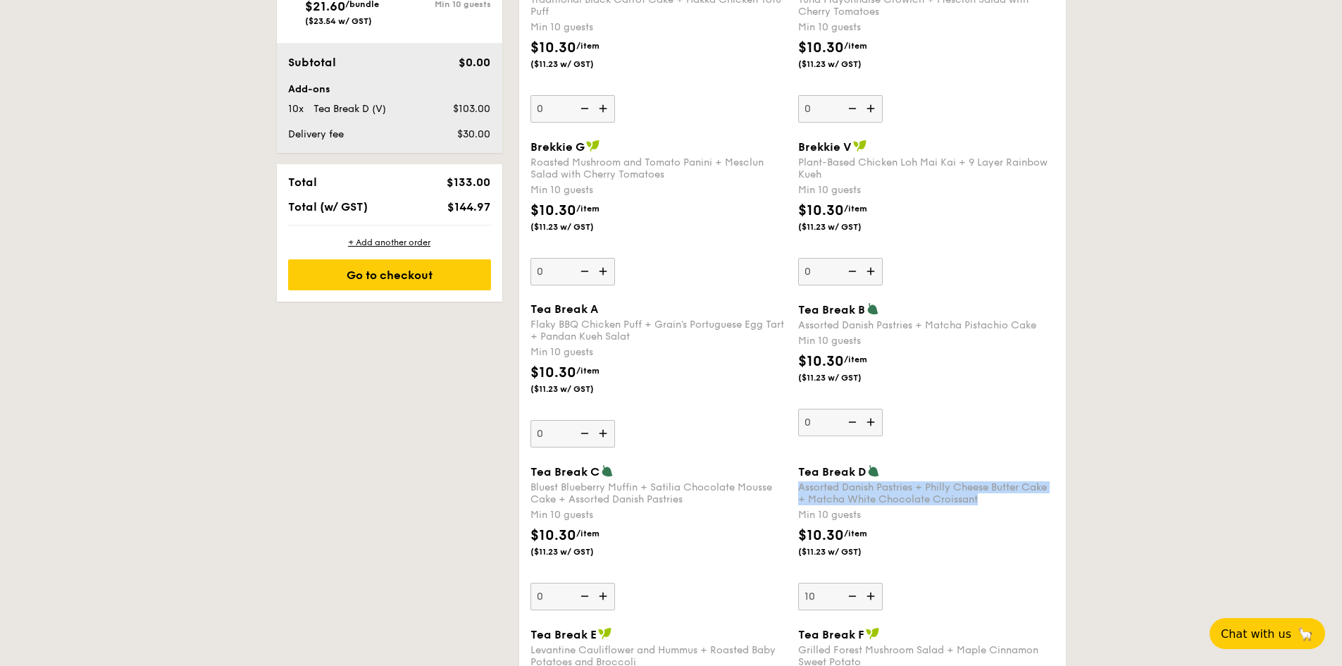
click at [984, 495] on div "Assorted Danish Pastries + Philly Cheese Butter Cake + Matcha White Chocolate C…" at bounding box center [926, 493] width 256 height 24
copy div "Assorted Danish Pastries + Philly Cheese Butter Cake + Matcha White Chocolate C…"
